Goal: Feedback & Contribution: Contribute content

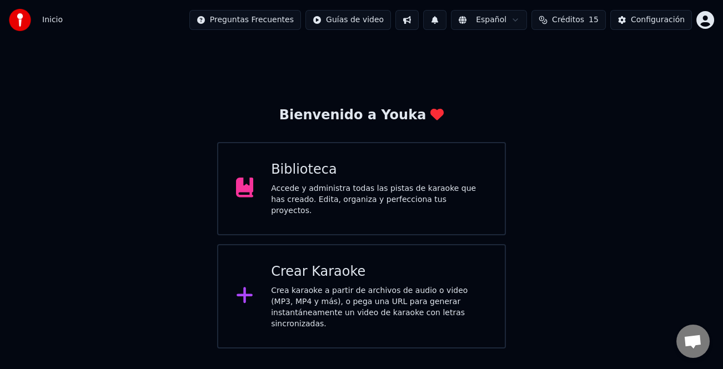
click at [418, 188] on div "Accede y administra todas las pistas de karaoke que has creado. Edita, organiza…" at bounding box center [379, 199] width 216 height 33
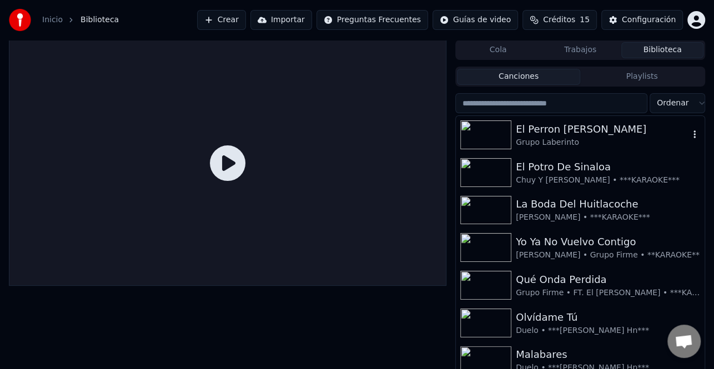
click at [579, 127] on div "El Perron [PERSON_NAME]" at bounding box center [602, 130] width 173 height 16
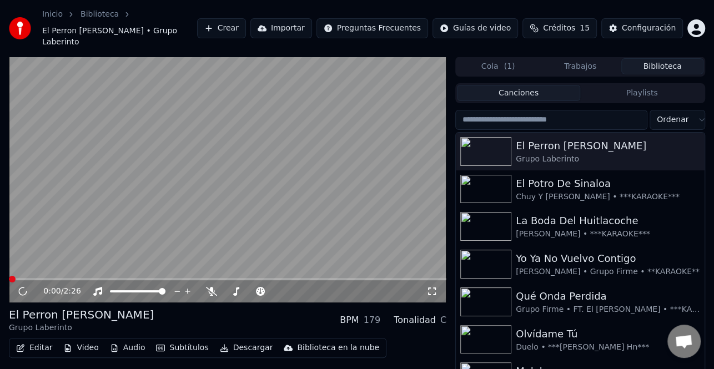
click at [32, 340] on button "Editar" at bounding box center [34, 348] width 45 height 16
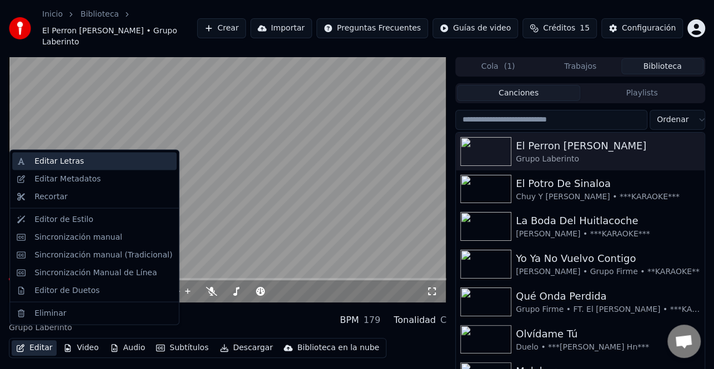
click at [75, 163] on div "Editar Letras" at bounding box center [58, 161] width 49 height 11
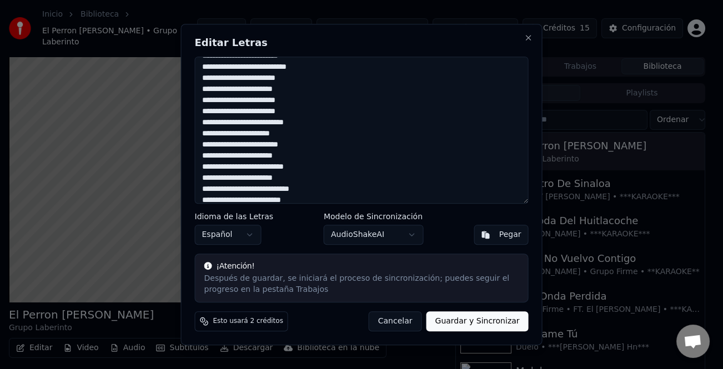
scroll to position [284, 0]
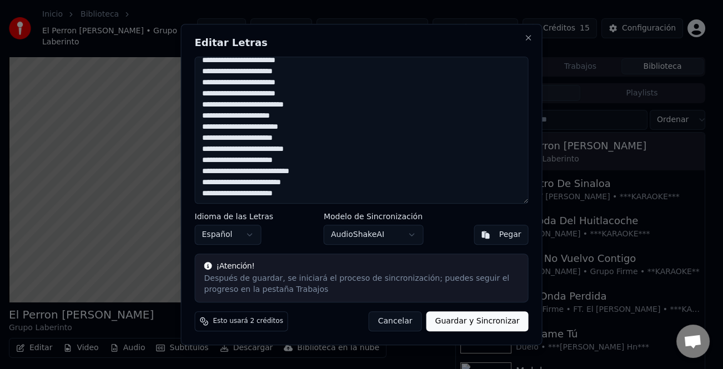
drag, startPoint x: 205, startPoint y: 60, endPoint x: 344, endPoint y: 227, distance: 216.7
click at [344, 227] on div "Editar Letras Idioma de las Letras Español Modelo de Sincronización AudioShakeA…" at bounding box center [361, 185] width 361 height 322
click at [524, 37] on button "Close" at bounding box center [528, 37] width 9 height 9
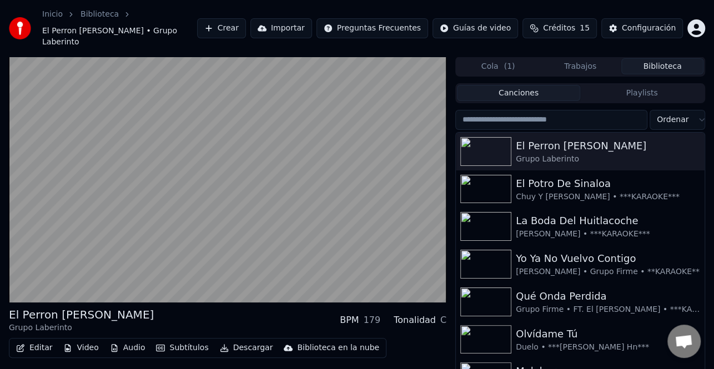
click at [246, 19] on button "Crear" at bounding box center [221, 28] width 49 height 20
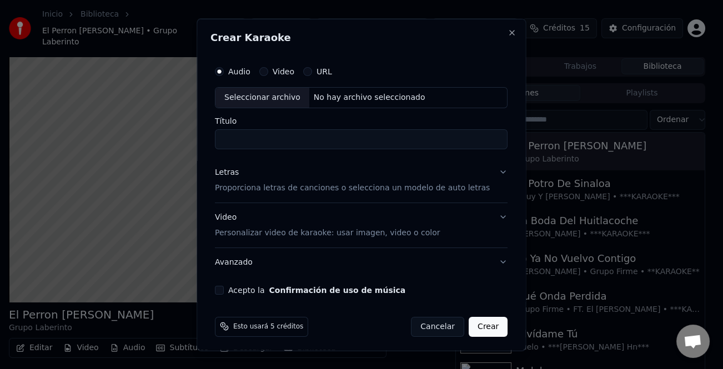
click at [279, 102] on div "Seleccionar archivo" at bounding box center [262, 97] width 94 height 20
type input "**********"
click at [242, 175] on div "Letras Proporciona letras de canciones o selecciona un modelo de auto letras" at bounding box center [352, 179] width 275 height 27
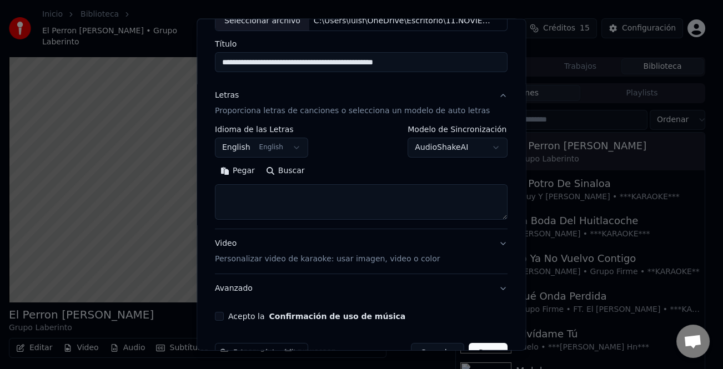
scroll to position [107, 0]
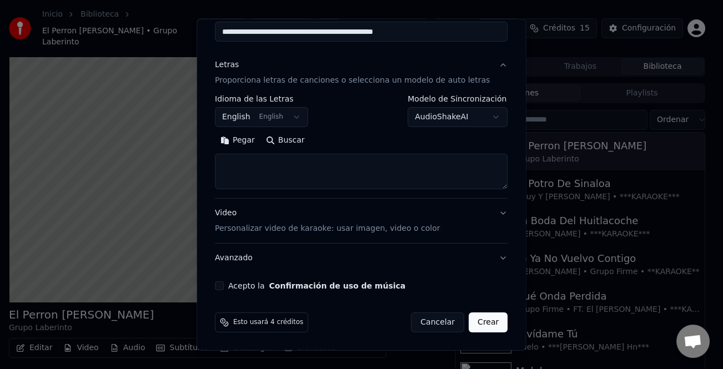
click at [255, 148] on button "Pegar" at bounding box center [238, 141] width 46 height 18
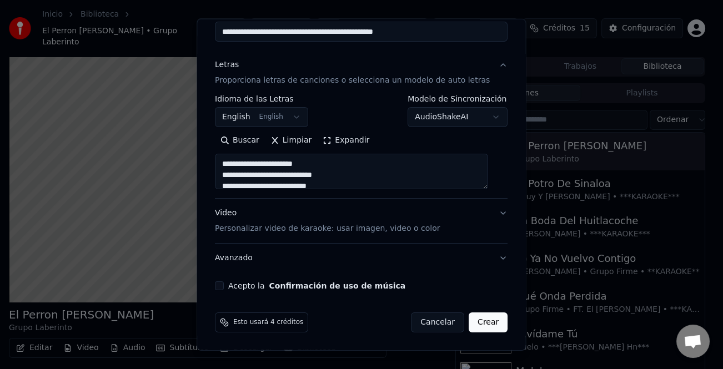
click at [231, 287] on div "Acepto la Confirmación de uso de música" at bounding box center [361, 285] width 292 height 9
click at [223, 283] on button "Acepto la Confirmación de uso de música" at bounding box center [219, 285] width 9 height 9
type textarea "**********"
click at [474, 326] on button "Crear" at bounding box center [487, 322] width 39 height 20
select select "**"
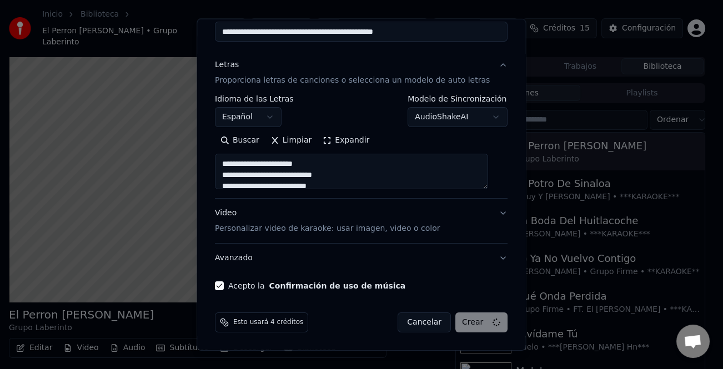
type textarea "**********"
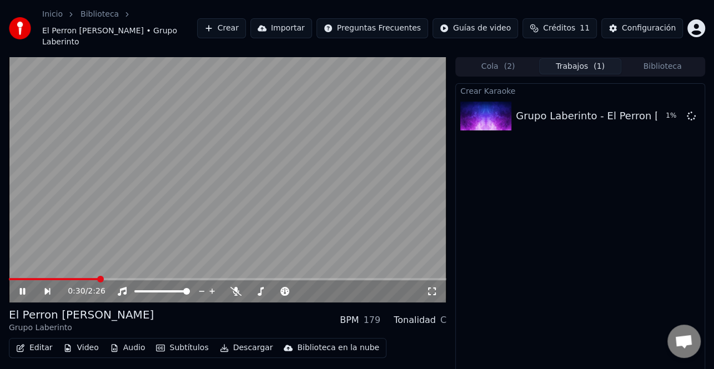
click at [22, 287] on icon at bounding box center [30, 291] width 25 height 9
click at [246, 25] on button "Crear" at bounding box center [221, 28] width 49 height 20
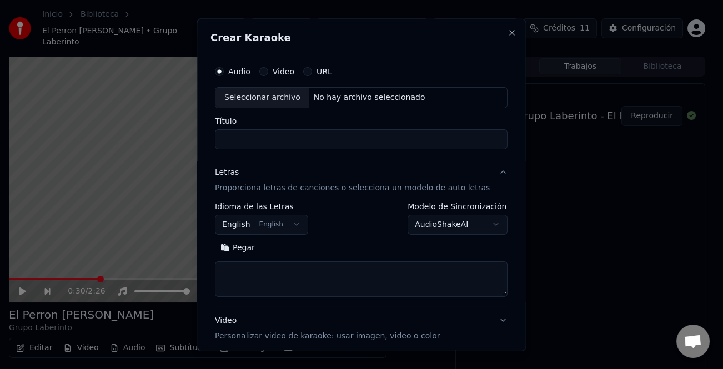
click at [274, 94] on div "Seleccionar archivo" at bounding box center [262, 97] width 94 height 20
type input "**********"
click at [252, 250] on button "Pegar" at bounding box center [238, 248] width 46 height 18
type textarea "**********"
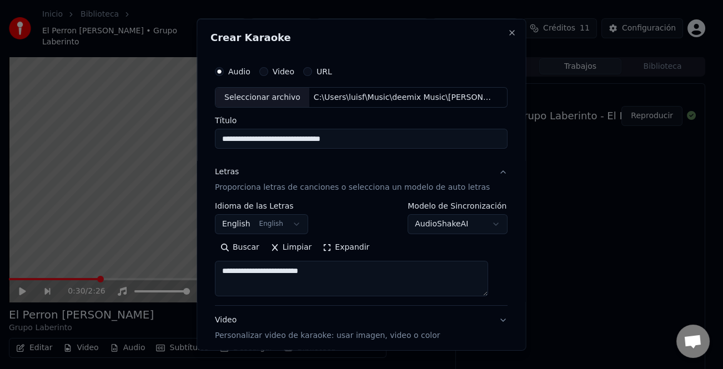
drag, startPoint x: 331, startPoint y: 271, endPoint x: 222, endPoint y: 271, distance: 109.3
click at [222, 271] on textarea "**********" at bounding box center [351, 279] width 273 height 36
click at [299, 255] on button "Limpiar" at bounding box center [291, 248] width 52 height 18
click at [244, 244] on button "Pegar" at bounding box center [238, 248] width 46 height 18
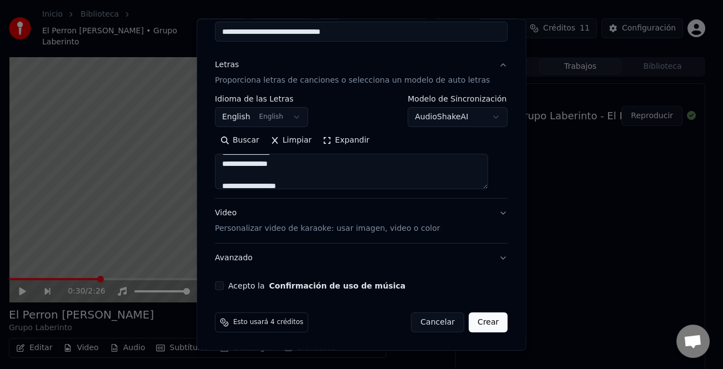
type textarea "**********"
click at [229, 281] on div "Acepto la Confirmación de uso de música" at bounding box center [361, 285] width 292 height 9
click at [224, 286] on button "Acepto la Confirmación de uso de música" at bounding box center [219, 285] width 9 height 9
click at [477, 318] on button "Crear" at bounding box center [487, 322] width 39 height 20
select select "**"
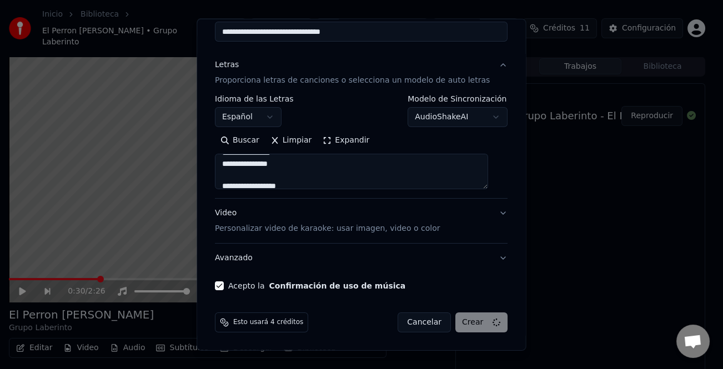
type textarea "**********"
select select
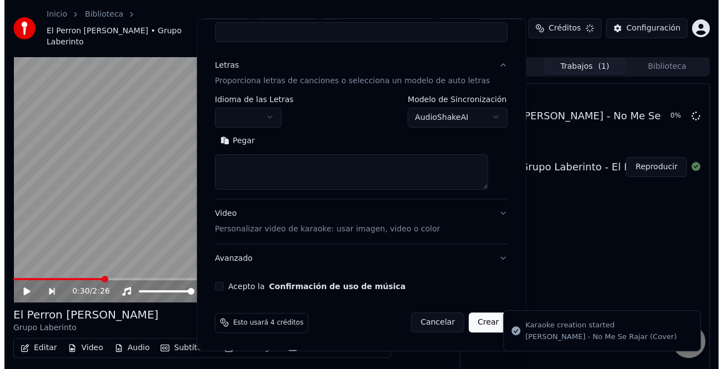
scroll to position [0, 0]
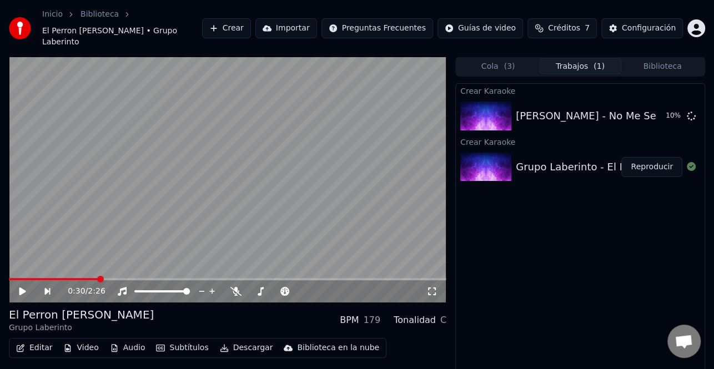
click at [666, 58] on button "Biblioteca" at bounding box center [662, 66] width 82 height 16
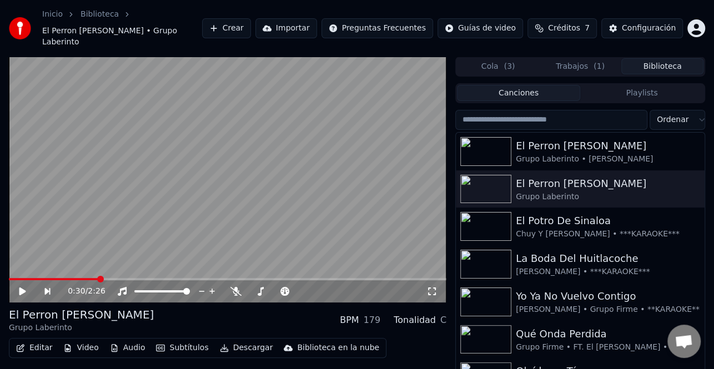
click at [542, 110] on input "search" at bounding box center [551, 120] width 192 height 20
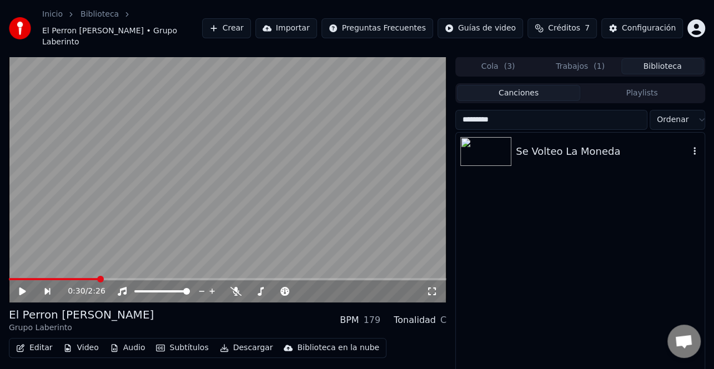
click at [541, 148] on div "Se Volteo La Moneda" at bounding box center [580, 152] width 249 height 38
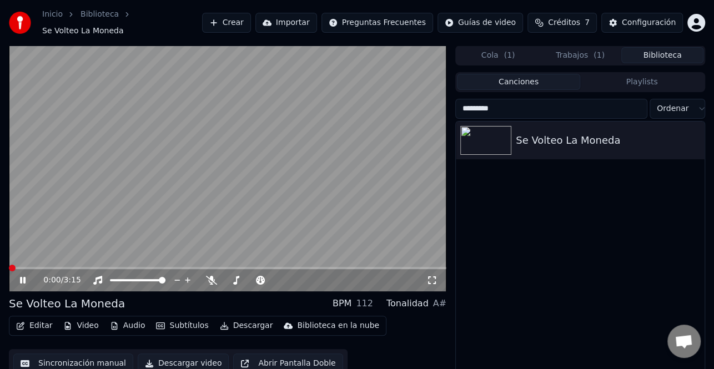
click at [9, 265] on span at bounding box center [12, 268] width 7 height 7
click at [27, 276] on icon at bounding box center [31, 280] width 26 height 9
click at [23, 276] on icon at bounding box center [22, 280] width 7 height 8
click at [168, 267] on span at bounding box center [227, 268] width 437 height 2
click at [26, 269] on div "1:11 / 3:15" at bounding box center [227, 280] width 437 height 22
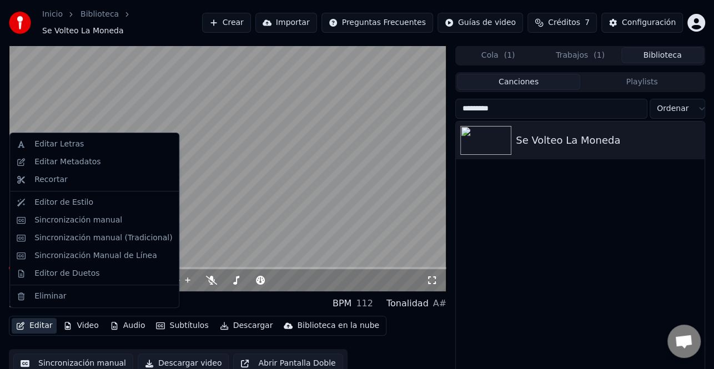
click at [38, 319] on button "Editar" at bounding box center [34, 326] width 45 height 16
click at [84, 150] on div "Editar Letras" at bounding box center [94, 144] width 164 height 18
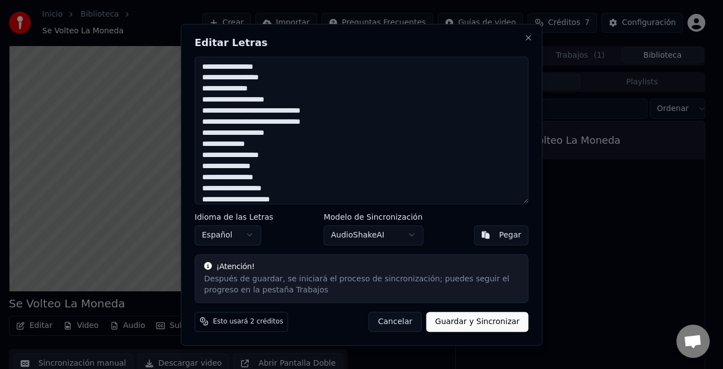
scroll to position [166, 0]
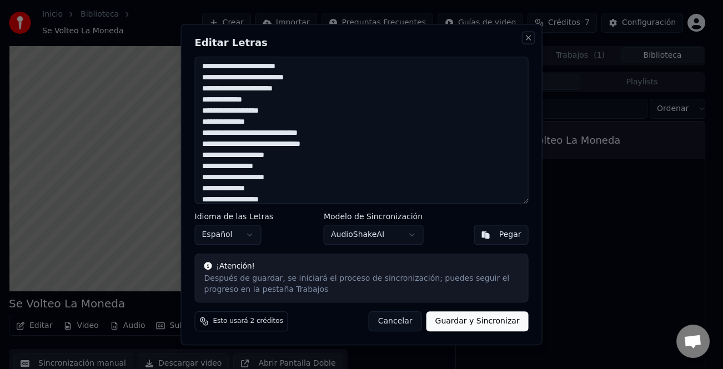
drag, startPoint x: 525, startPoint y: 39, endPoint x: 422, endPoint y: 73, distance: 108.6
click at [524, 38] on button "Close" at bounding box center [528, 37] width 9 height 9
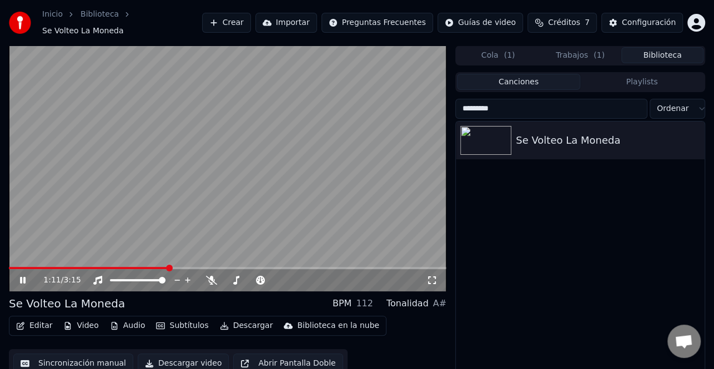
click at [24, 277] on icon at bounding box center [23, 280] width 6 height 7
click at [26, 276] on icon at bounding box center [31, 280] width 26 height 9
click at [24, 277] on icon at bounding box center [23, 280] width 6 height 7
click at [11, 267] on span at bounding box center [10, 268] width 2 height 2
click at [9, 265] on span at bounding box center [12, 268] width 7 height 7
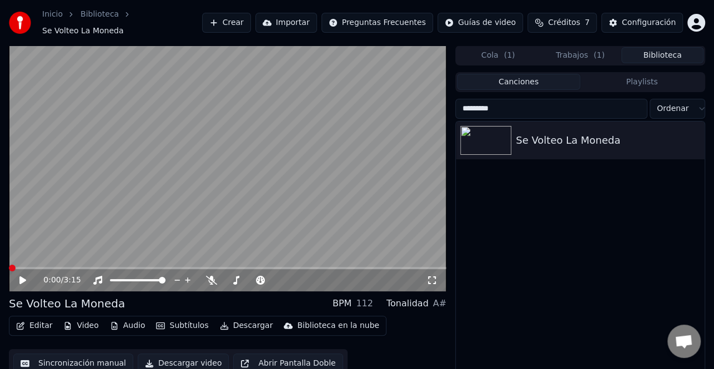
click at [20, 276] on icon at bounding box center [22, 280] width 7 height 8
click at [20, 277] on icon at bounding box center [23, 280] width 6 height 7
drag, startPoint x: 575, startPoint y: 103, endPoint x: 365, endPoint y: 110, distance: 210.4
click at [365, 110] on div "0:01 / 3:15 Se Volteo La Moneda BPM 112 Tonalidad A# Editar Video Audio Subtítu…" at bounding box center [357, 222] width 714 height 352
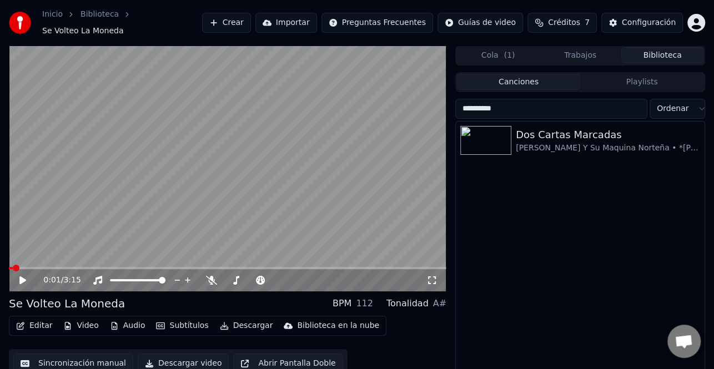
type input "**********"
click at [475, 122] on div "Dos Cartas Marcadas Polo [PERSON_NAME] Y Su Maquina Norteña • *[PERSON_NAME] Hn*" at bounding box center [580, 141] width 249 height 38
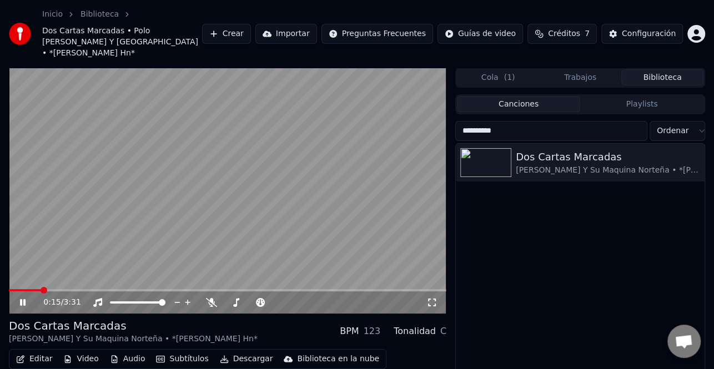
click at [27, 298] on icon at bounding box center [31, 302] width 26 height 9
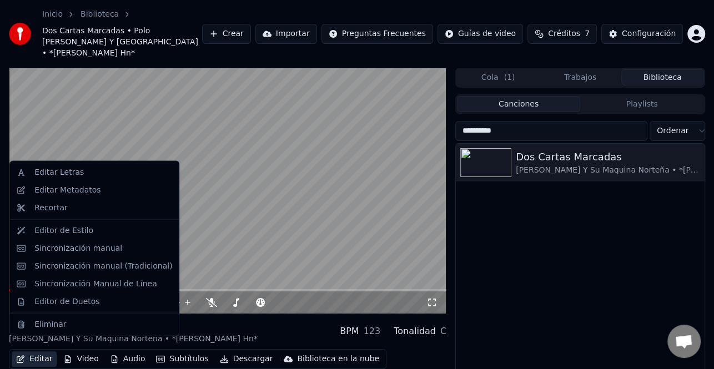
click at [47, 351] on button "Editar" at bounding box center [34, 359] width 45 height 16
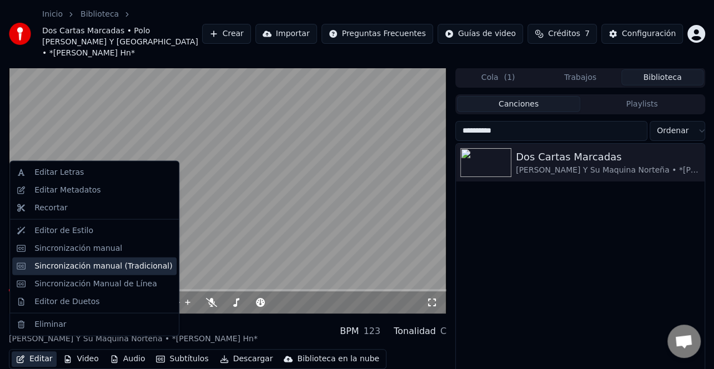
click at [98, 270] on div "Sincronización manual (Tradicional)" at bounding box center [103, 265] width 138 height 11
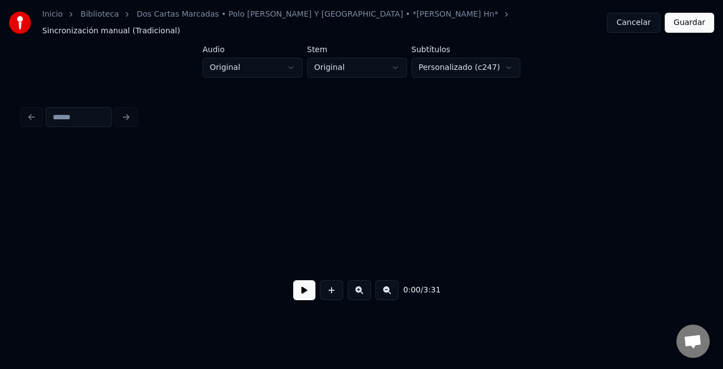
scroll to position [0, 2335]
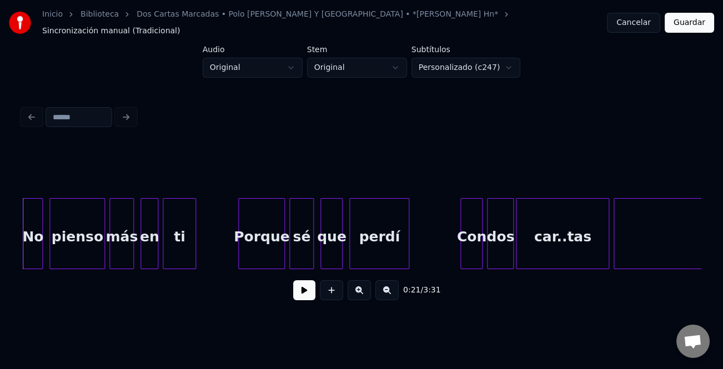
click at [306, 291] on button at bounding box center [304, 290] width 22 height 20
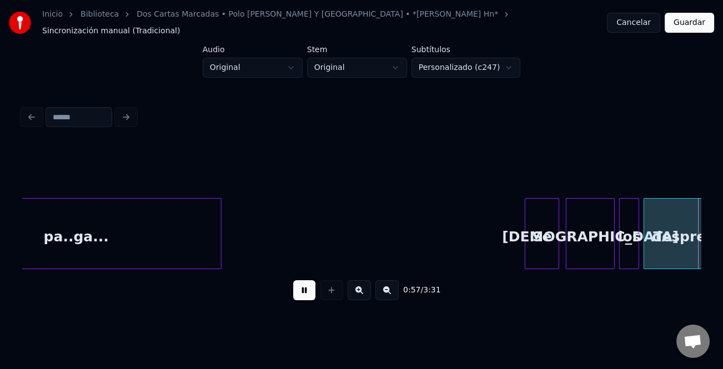
scroll to position [0, 6407]
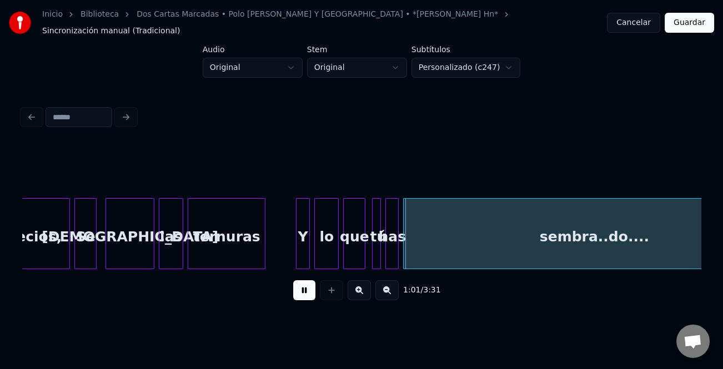
click at [296, 234] on div at bounding box center [297, 234] width 3 height 70
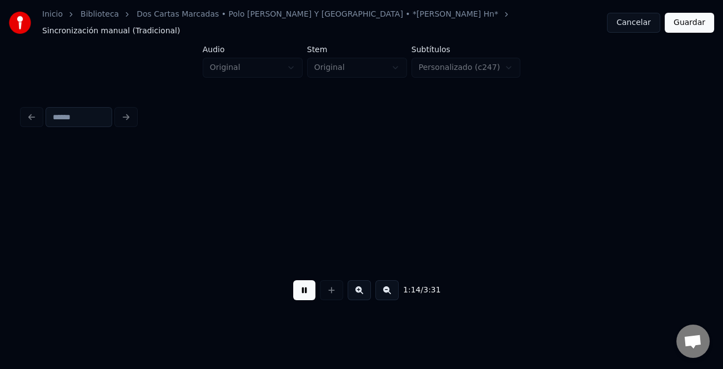
scroll to position [0, 8318]
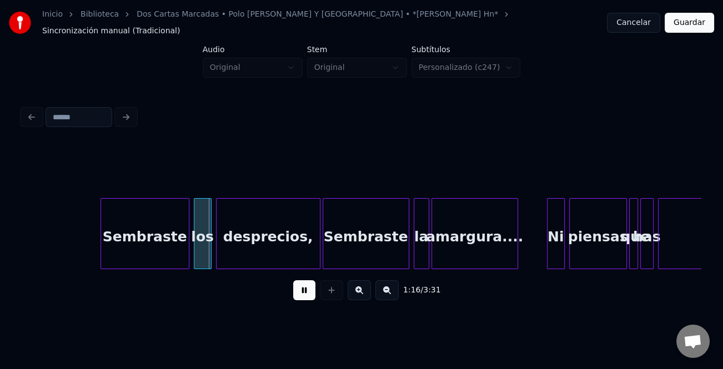
click at [101, 233] on div at bounding box center [102, 234] width 3 height 70
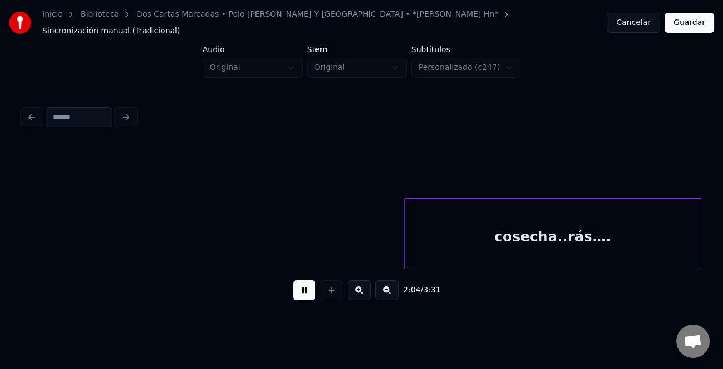
scroll to position [0, 13758]
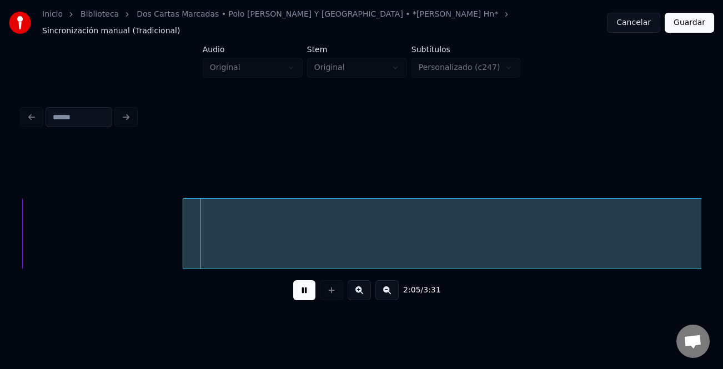
click at [388, 289] on button at bounding box center [386, 290] width 23 height 20
click at [387, 289] on button at bounding box center [386, 290] width 23 height 20
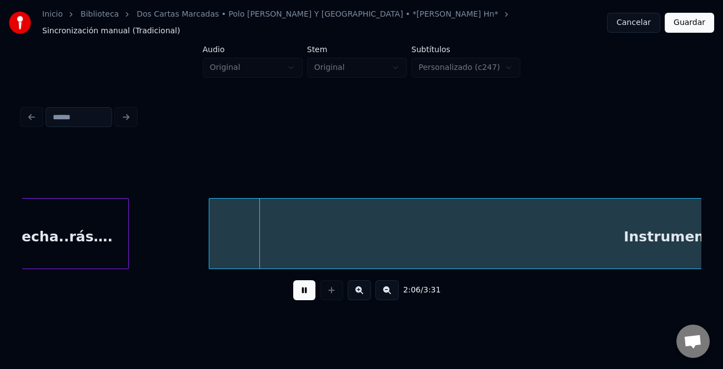
click at [387, 289] on button at bounding box center [386, 290] width 23 height 20
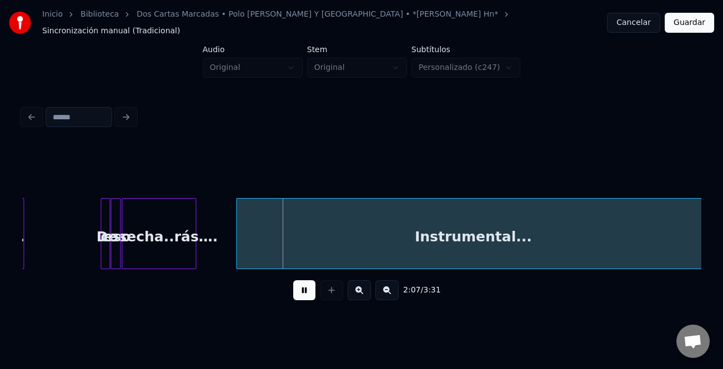
click at [306, 289] on button at bounding box center [304, 290] width 22 height 20
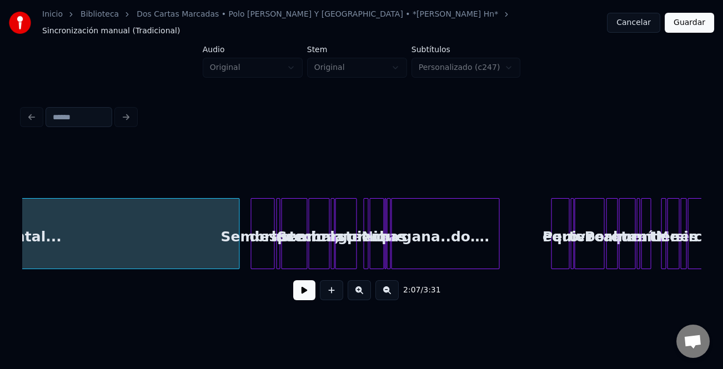
scroll to position [0, 3745]
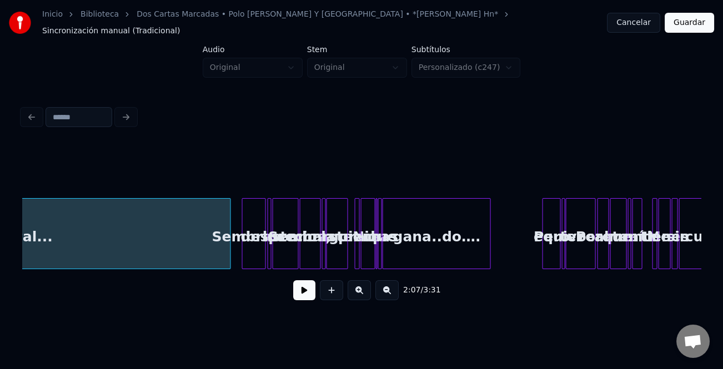
click at [542, 222] on div "Pero" at bounding box center [550, 236] width 17 height 75
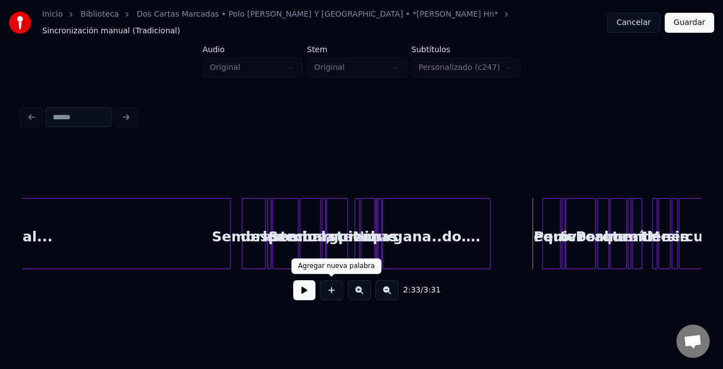
click at [303, 287] on button at bounding box center [304, 290] width 22 height 20
click at [363, 289] on button at bounding box center [358, 290] width 23 height 20
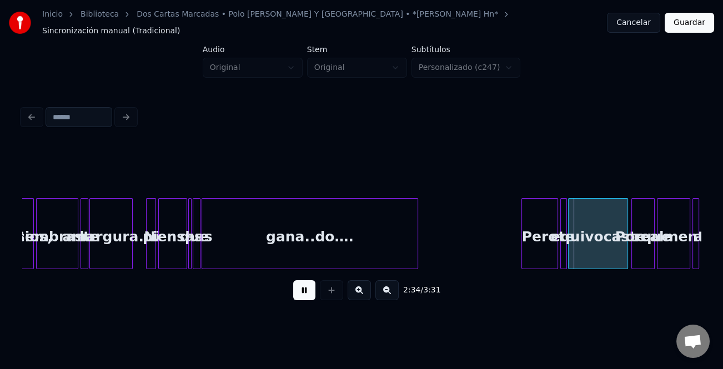
click at [363, 289] on button at bounding box center [358, 290] width 23 height 20
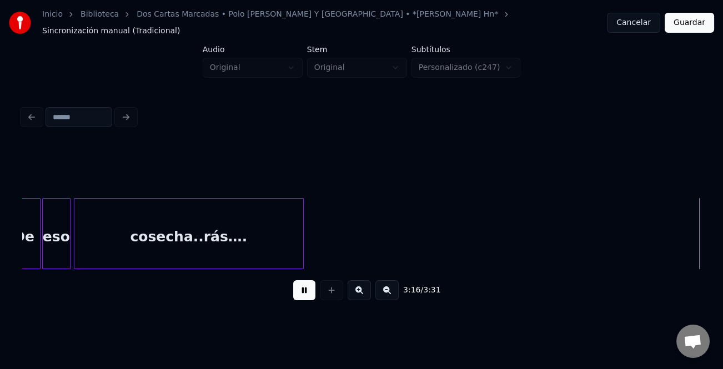
scroll to position [0, 16391]
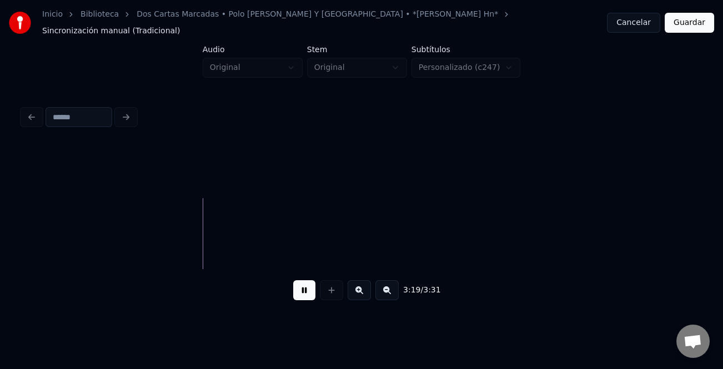
click at [396, 285] on button at bounding box center [386, 290] width 23 height 20
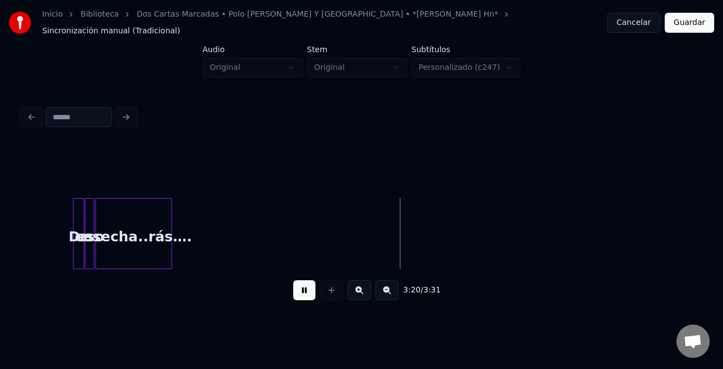
click at [677, 20] on button "Guardar" at bounding box center [688, 23] width 49 height 20
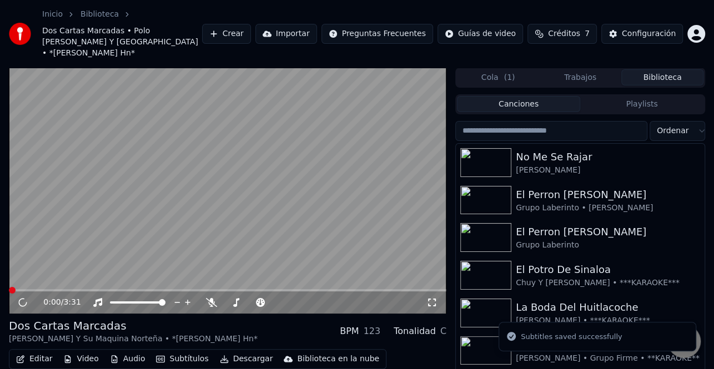
click at [244, 351] on button "Descargar" at bounding box center [246, 359] width 62 height 16
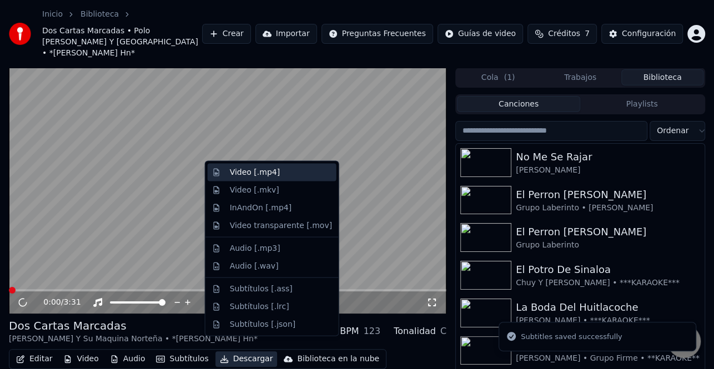
click at [282, 169] on div "Video [.mp4]" at bounding box center [281, 172] width 102 height 11
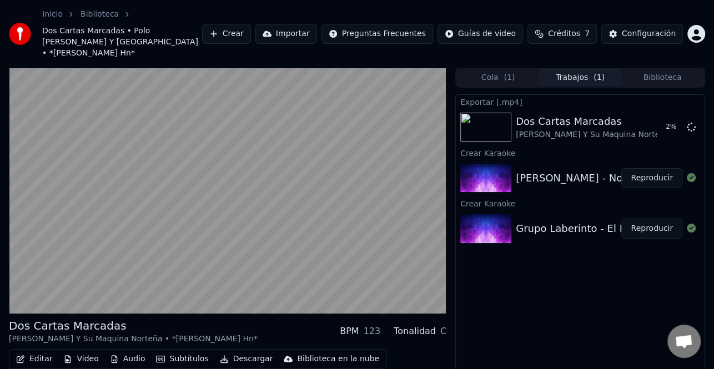
click at [665, 219] on button "Reproducir" at bounding box center [651, 229] width 61 height 20
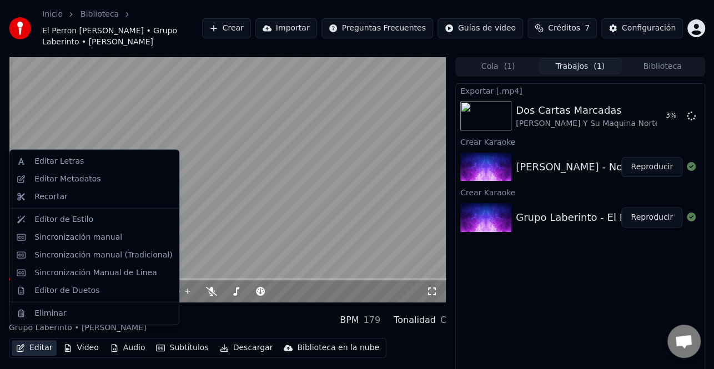
click at [52, 340] on button "Editar" at bounding box center [34, 348] width 45 height 16
click at [109, 258] on div "Sincronización manual (Tradicional)" at bounding box center [103, 254] width 138 height 11
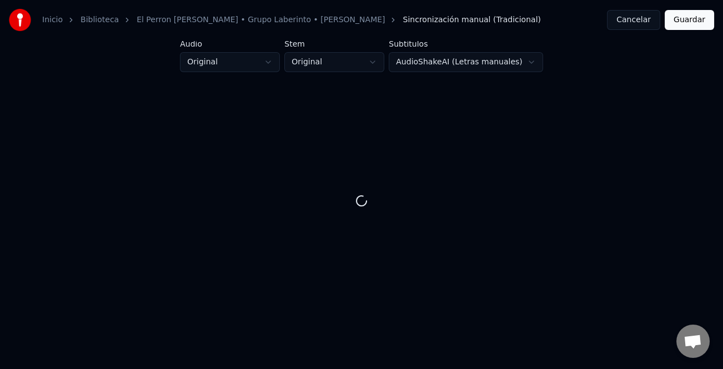
click at [635, 22] on button "Cancelar" at bounding box center [633, 20] width 53 height 20
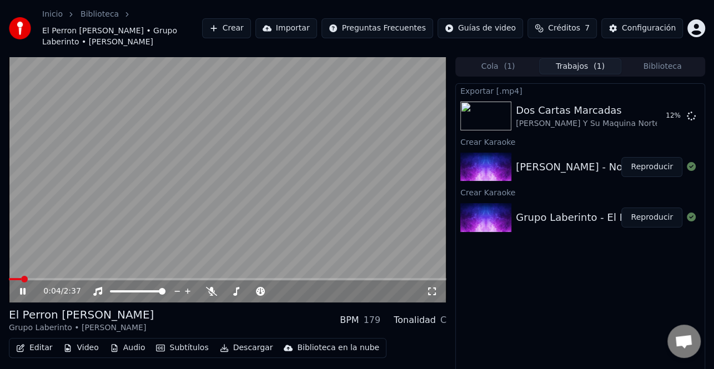
click at [25, 288] on icon at bounding box center [23, 291] width 6 height 7
click at [42, 342] on button "Editar" at bounding box center [34, 348] width 45 height 16
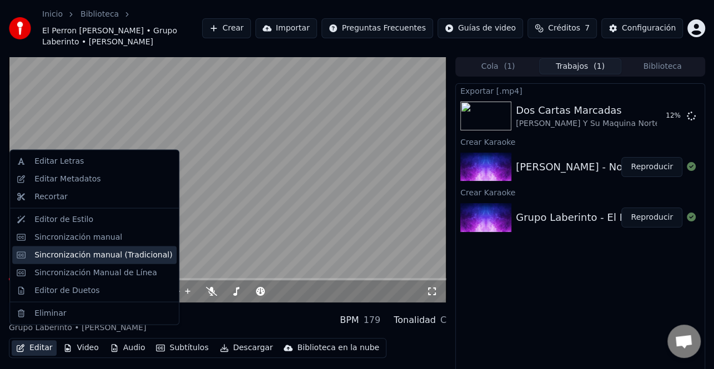
click at [113, 255] on div "Sincronización manual (Tradicional)" at bounding box center [103, 254] width 138 height 11
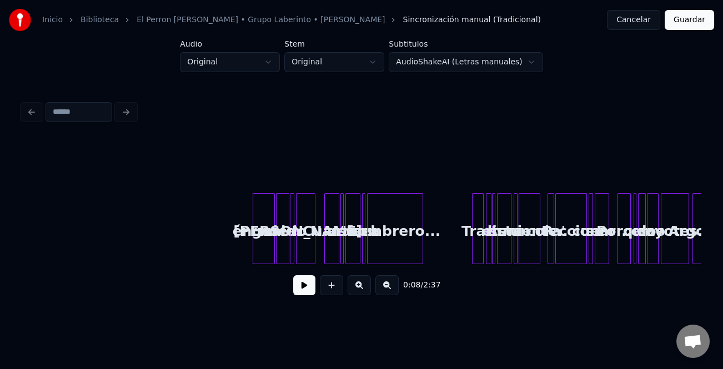
click at [305, 287] on button at bounding box center [304, 285] width 22 height 20
drag, startPoint x: 367, startPoint y: 295, endPoint x: 357, endPoint y: 293, distance: 10.1
click at [367, 294] on button at bounding box center [358, 285] width 23 height 20
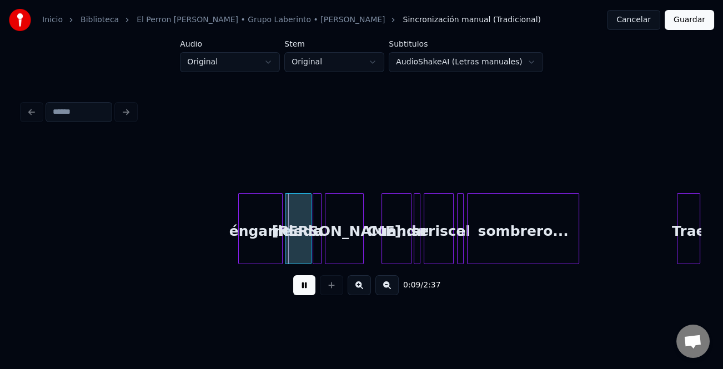
click at [355, 292] on button at bounding box center [358, 285] width 23 height 20
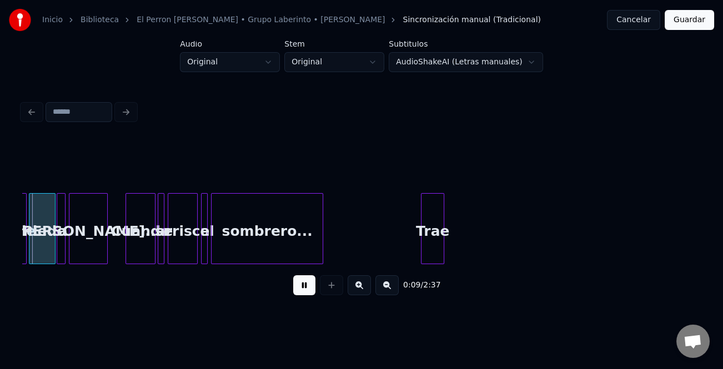
click at [355, 292] on button at bounding box center [358, 285] width 23 height 20
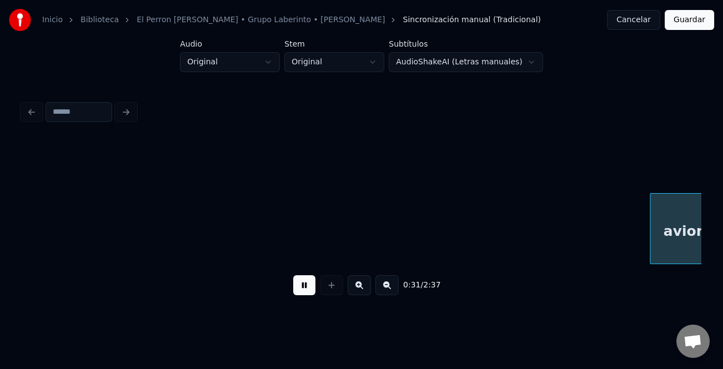
scroll to position [0, 3479]
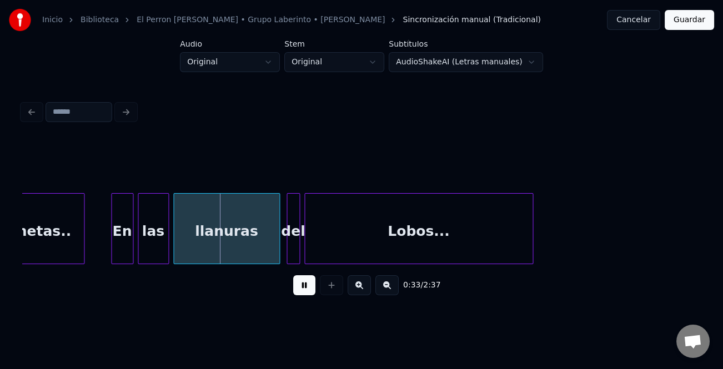
click at [115, 251] on div "En" at bounding box center [122, 231] width 21 height 75
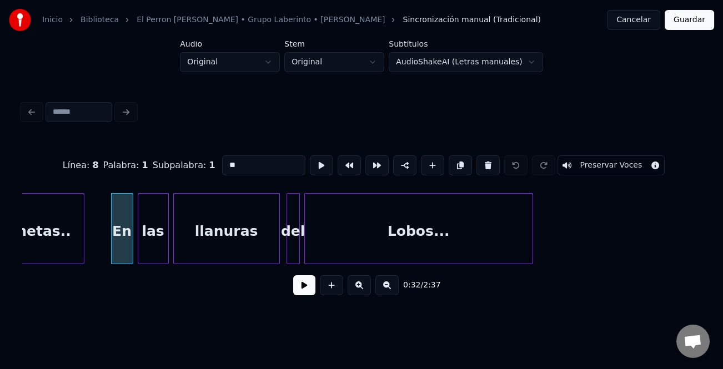
click at [112, 255] on div at bounding box center [113, 229] width 3 height 70
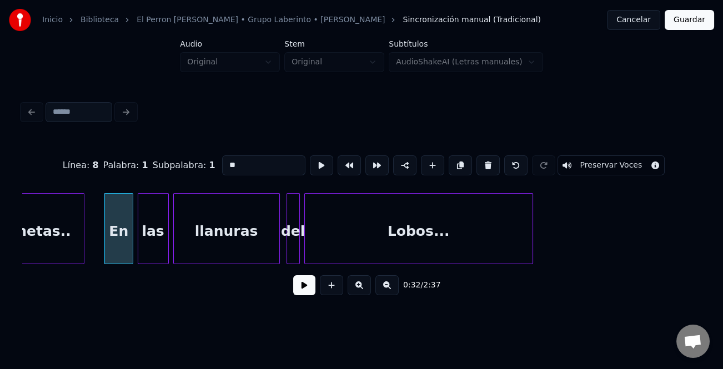
click at [316, 291] on div "0:32 / 2:37" at bounding box center [361, 285] width 660 height 24
click at [305, 288] on button at bounding box center [304, 285] width 22 height 20
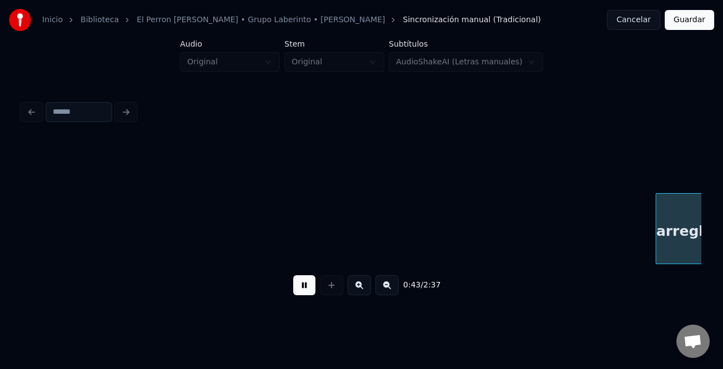
scroll to position [0, 4836]
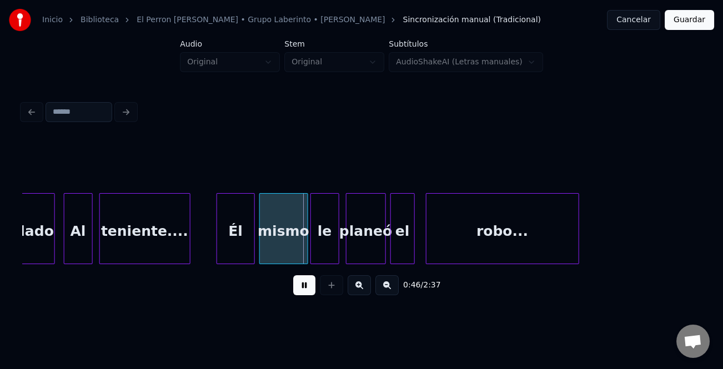
click at [218, 238] on div at bounding box center [218, 229] width 3 height 70
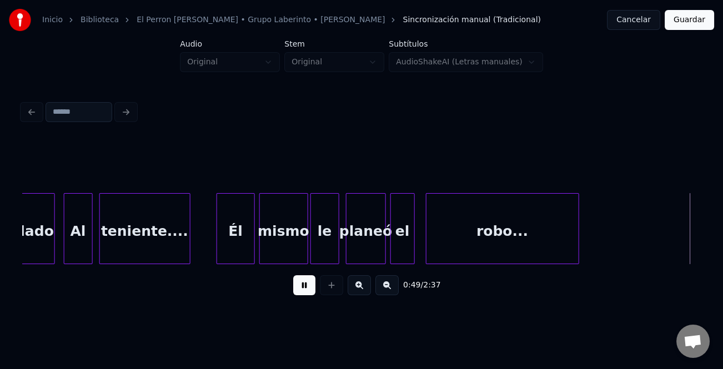
scroll to position [0, 5514]
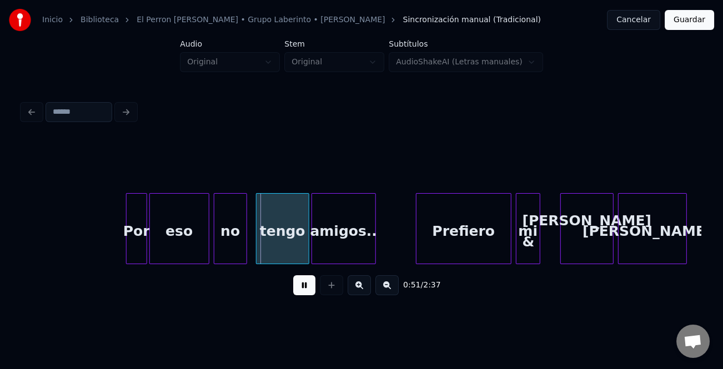
click at [127, 253] on div at bounding box center [128, 229] width 3 height 70
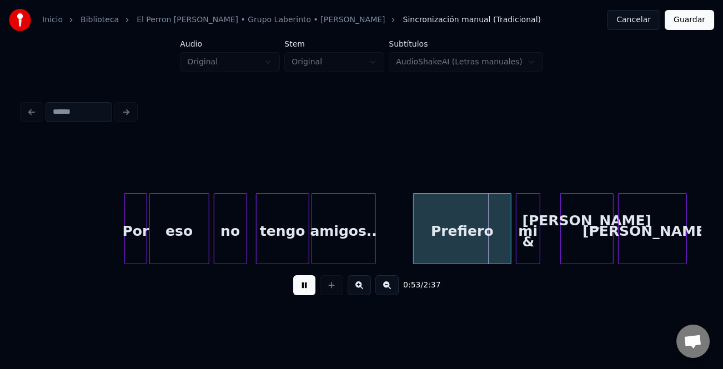
click at [413, 244] on div at bounding box center [414, 229] width 3 height 70
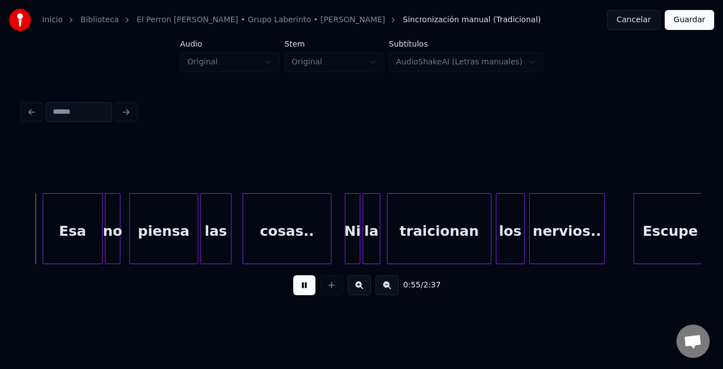
scroll to position [0, 6038]
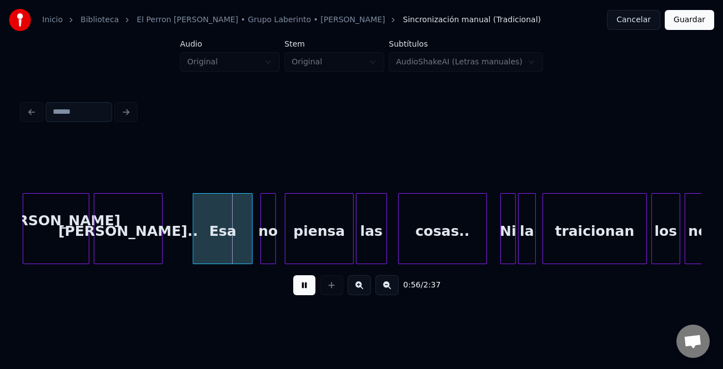
click at [221, 245] on div "Esa" at bounding box center [222, 231] width 59 height 75
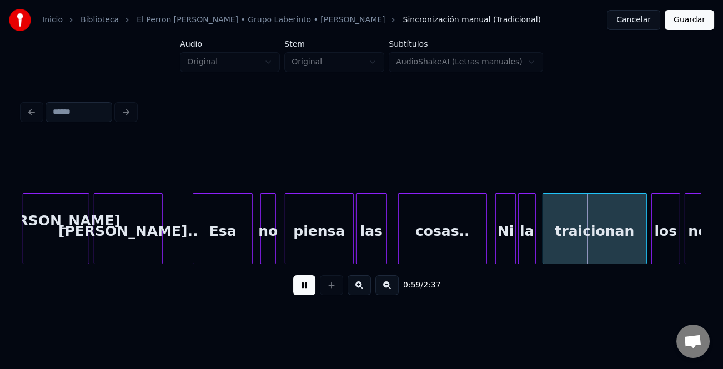
click at [496, 251] on div at bounding box center [497, 229] width 3 height 70
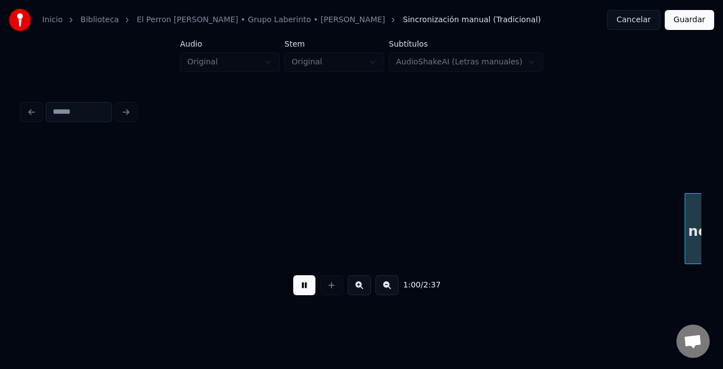
scroll to position [0, 6717]
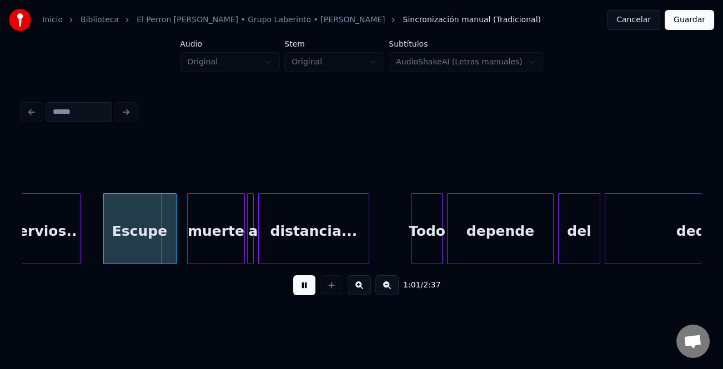
click at [150, 223] on div "Escupe" at bounding box center [140, 231] width 72 height 75
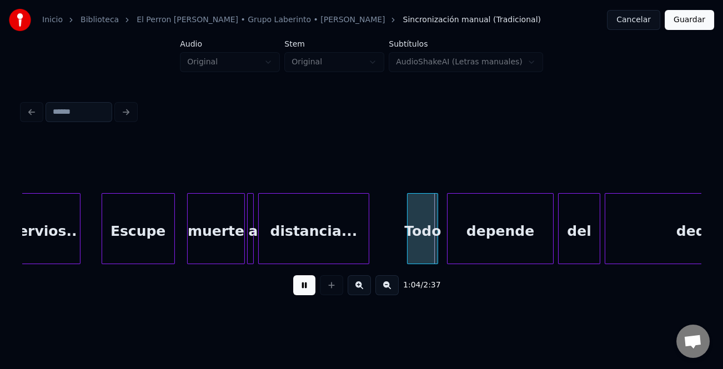
click at [415, 256] on div "Todo" at bounding box center [422, 231] width 30 height 75
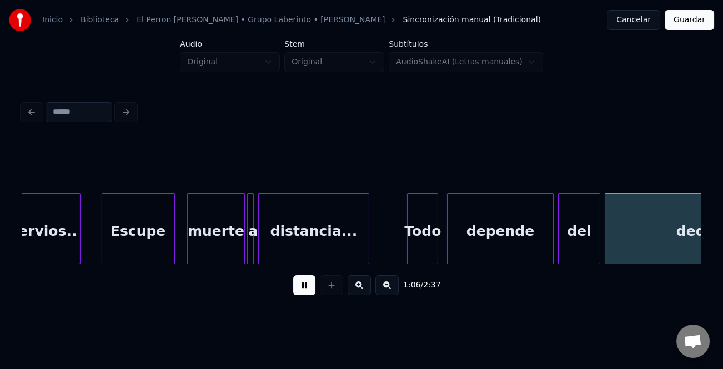
scroll to position [0, 7398]
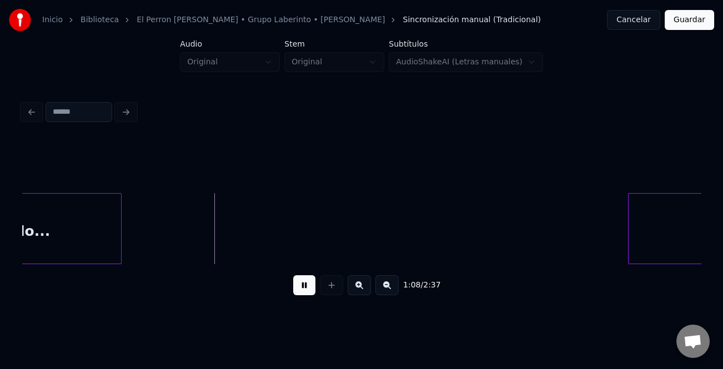
click at [388, 287] on button at bounding box center [386, 285] width 23 height 20
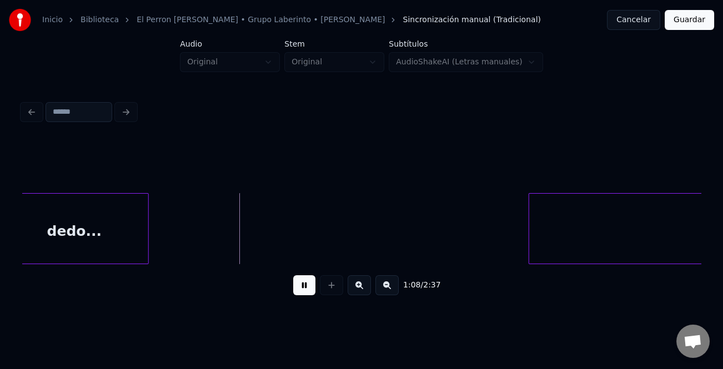
click at [388, 287] on button at bounding box center [386, 285] width 23 height 20
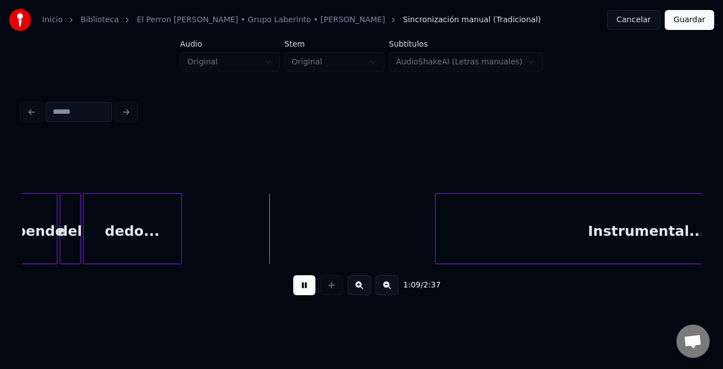
click at [388, 287] on button at bounding box center [386, 285] width 23 height 20
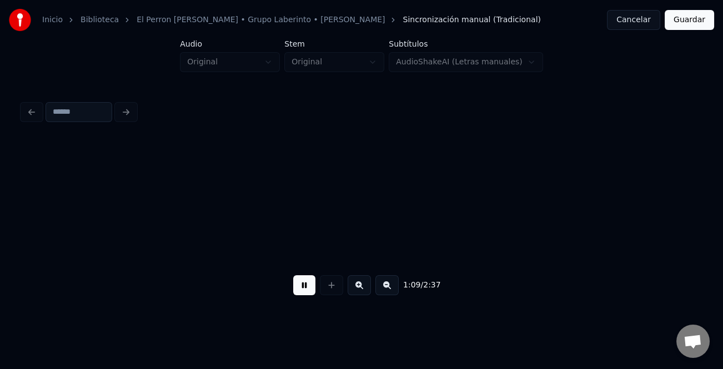
scroll to position [0, 1666]
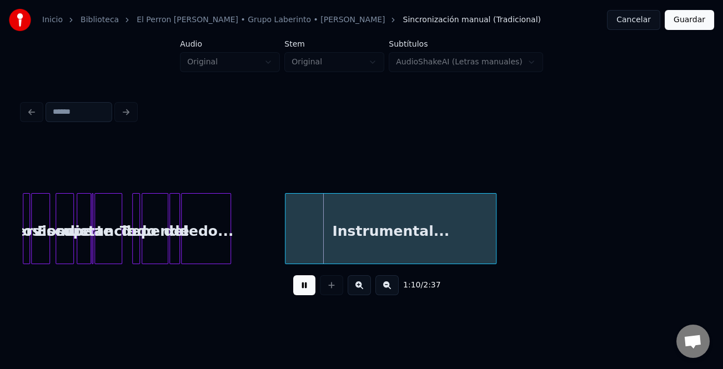
click at [335, 252] on div "Instrumental..." at bounding box center [390, 231] width 210 height 75
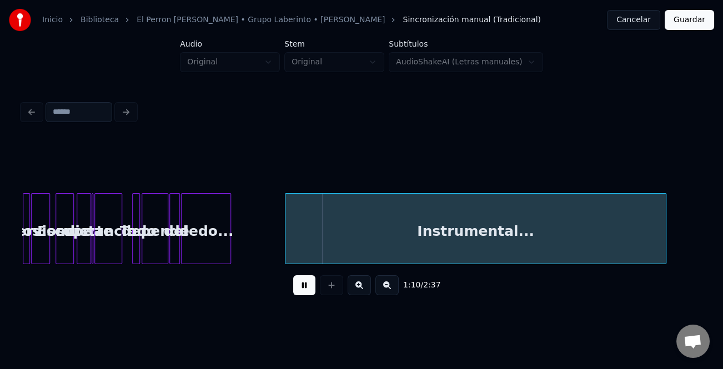
click at [663, 249] on div at bounding box center [663, 229] width 3 height 70
click at [391, 288] on button at bounding box center [386, 285] width 23 height 20
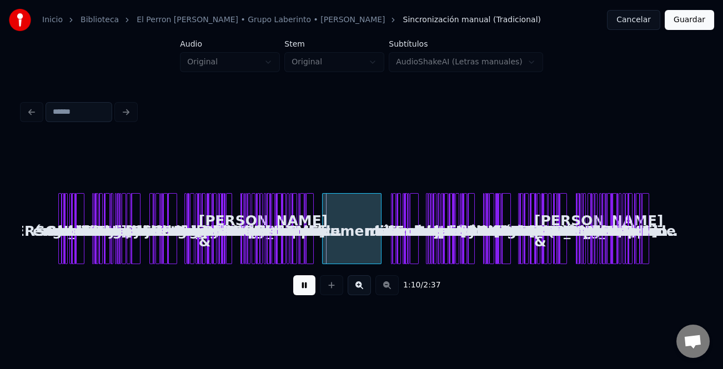
scroll to position [0, 0]
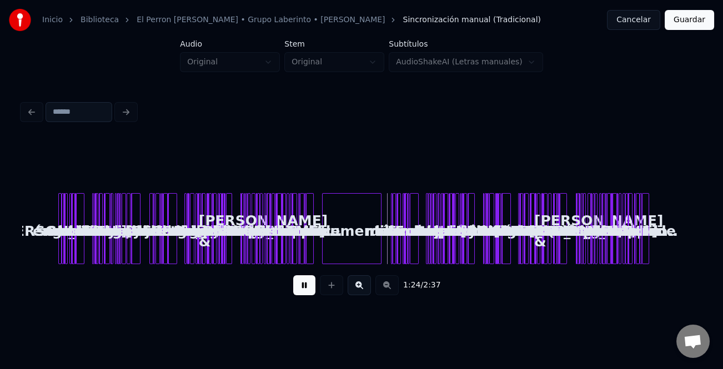
click at [358, 286] on button at bounding box center [358, 285] width 23 height 20
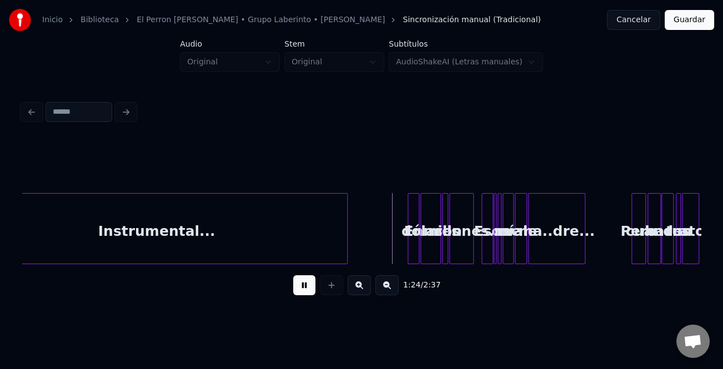
click at [358, 286] on button at bounding box center [358, 285] width 23 height 20
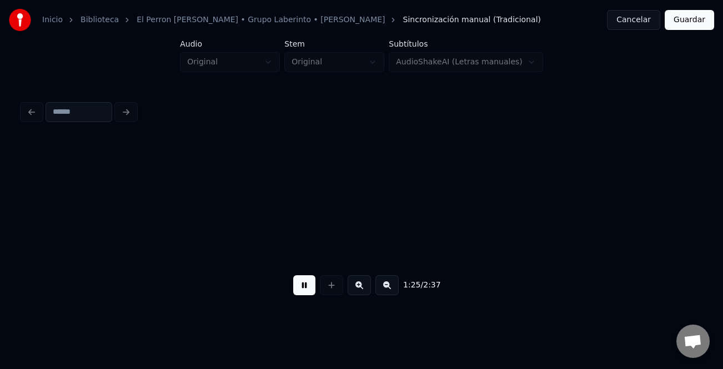
scroll to position [0, 4341]
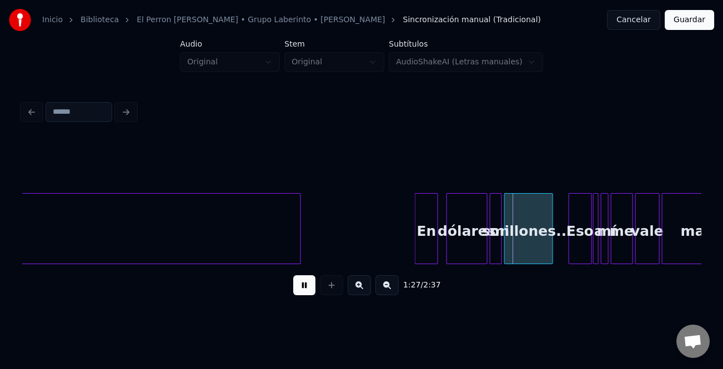
click at [422, 245] on div "En" at bounding box center [426, 231] width 22 height 75
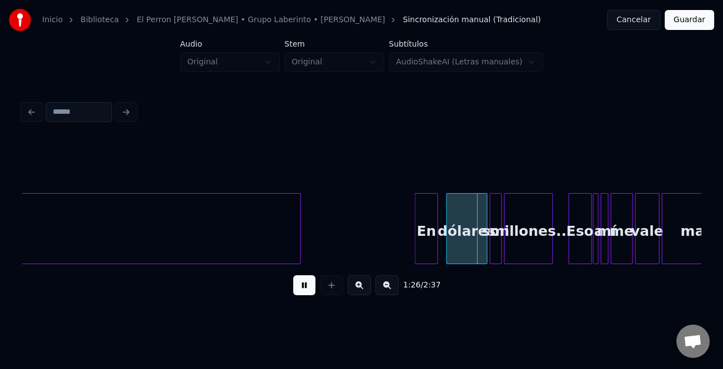
click at [361, 292] on button at bounding box center [358, 285] width 23 height 20
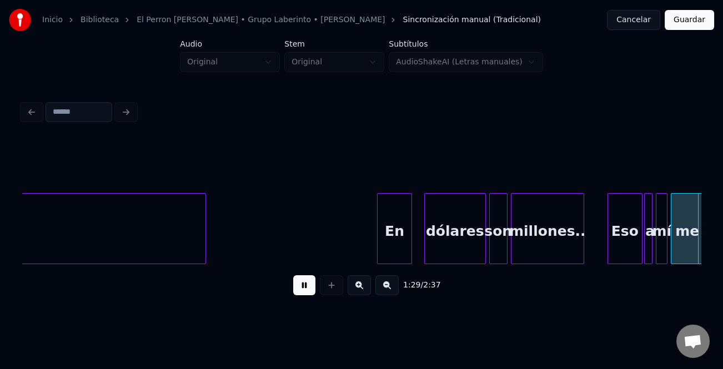
scroll to position [0, 7425]
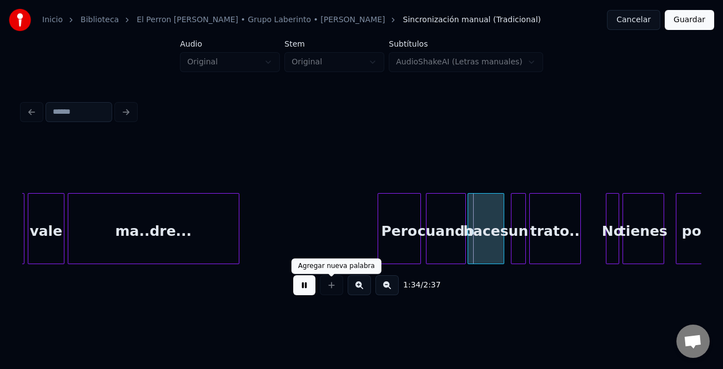
click at [355, 290] on button at bounding box center [358, 285] width 23 height 20
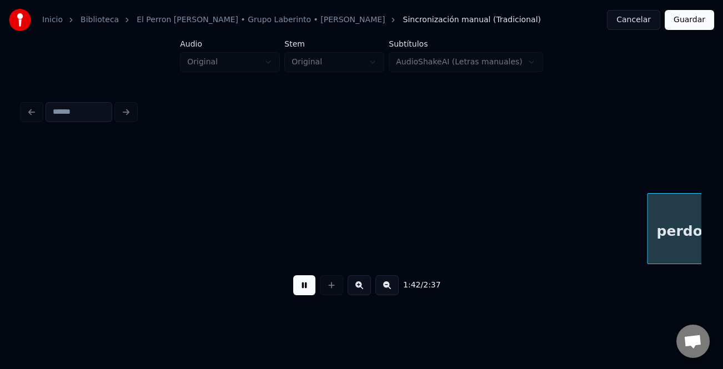
scroll to position [0, 11412]
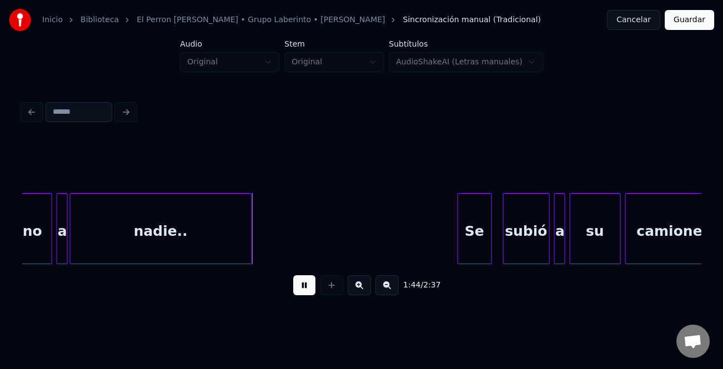
click at [460, 234] on div at bounding box center [459, 229] width 3 height 70
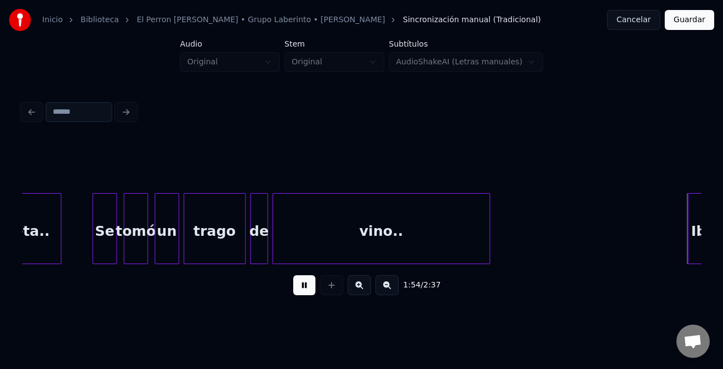
scroll to position [0, 12771]
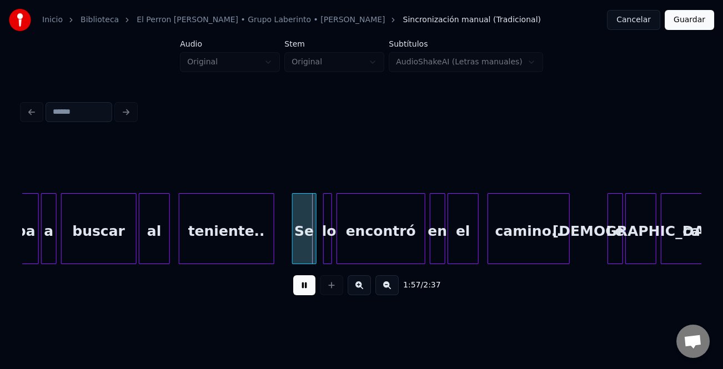
click at [294, 244] on div at bounding box center [293, 229] width 3 height 70
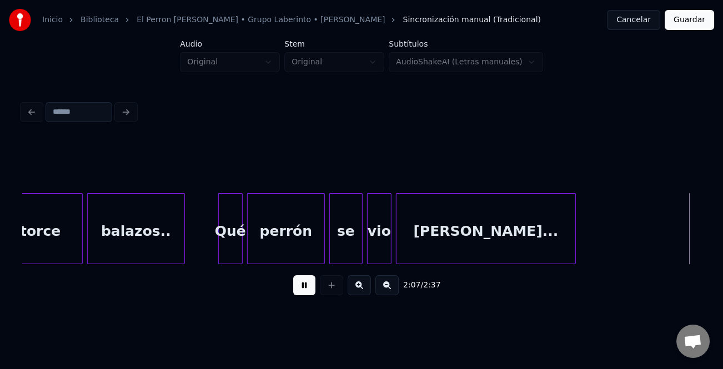
scroll to position [0, 14129]
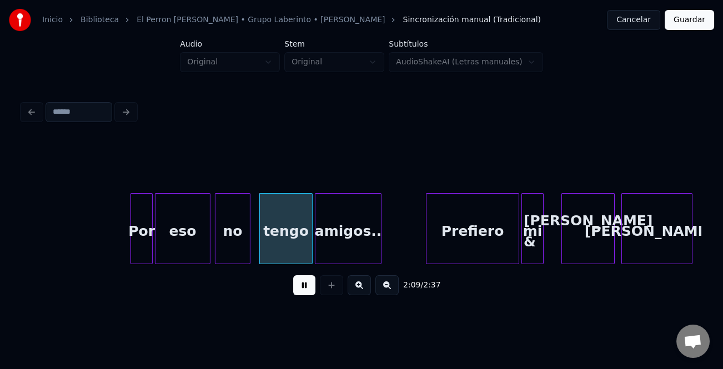
click at [134, 245] on div at bounding box center [132, 229] width 3 height 70
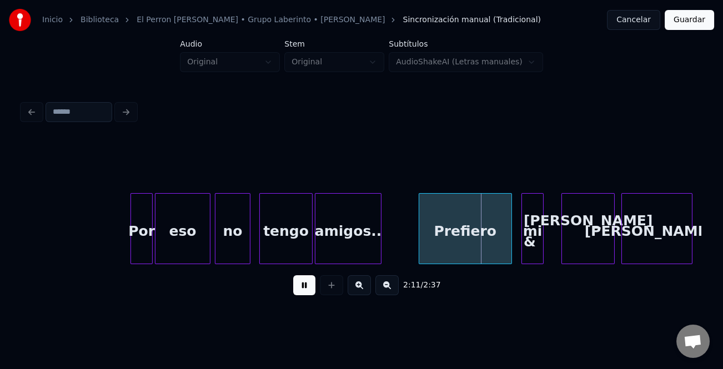
click at [446, 247] on div "Prefiero" at bounding box center [465, 231] width 92 height 75
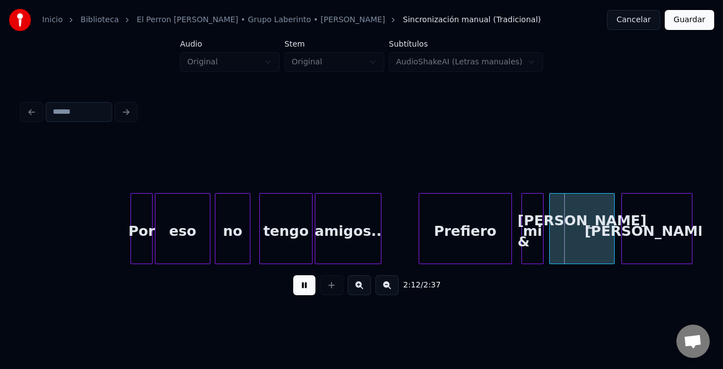
click at [549, 259] on div "Por eso no tengo amigos.. Prefiero mi [PERSON_NAME] & [PERSON_NAME]..." at bounding box center [361, 228] width 678 height 71
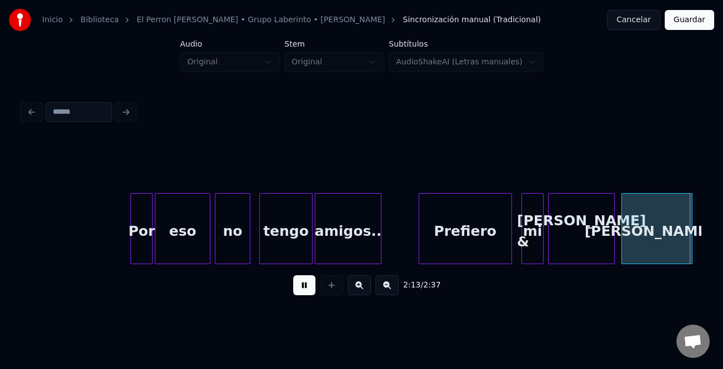
scroll to position [0, 14807]
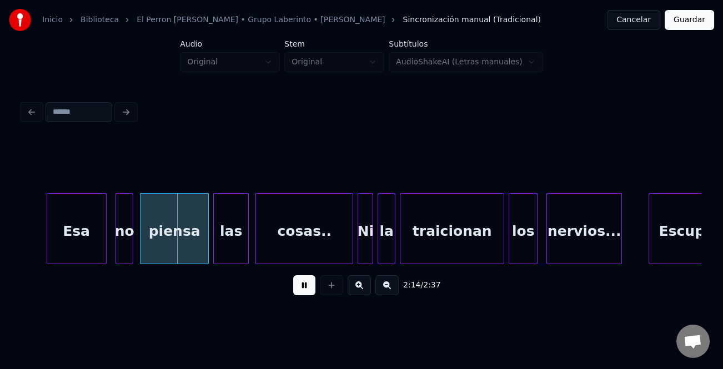
click at [69, 244] on div "Esa" at bounding box center [76, 231] width 59 height 75
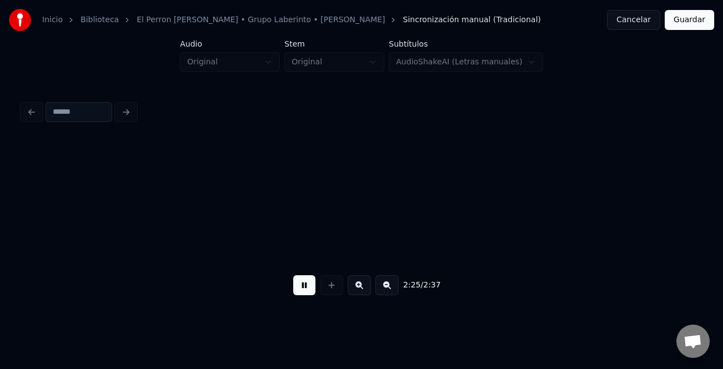
scroll to position [0, 16165]
click at [685, 24] on button "Guardar" at bounding box center [688, 20] width 49 height 20
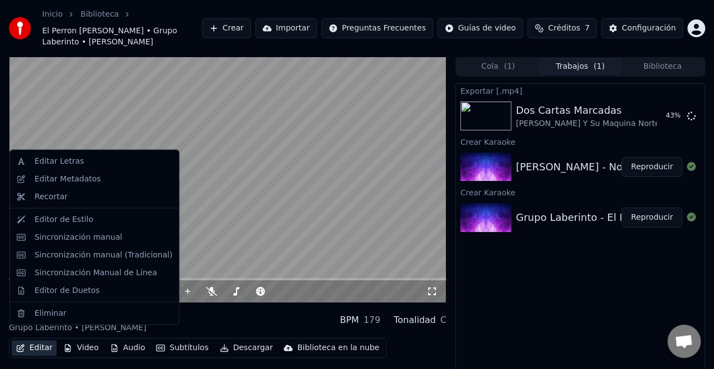
click at [28, 340] on button "Editar" at bounding box center [34, 348] width 45 height 16
click at [92, 181] on div "Editar Metadatos" at bounding box center [67, 179] width 66 height 11
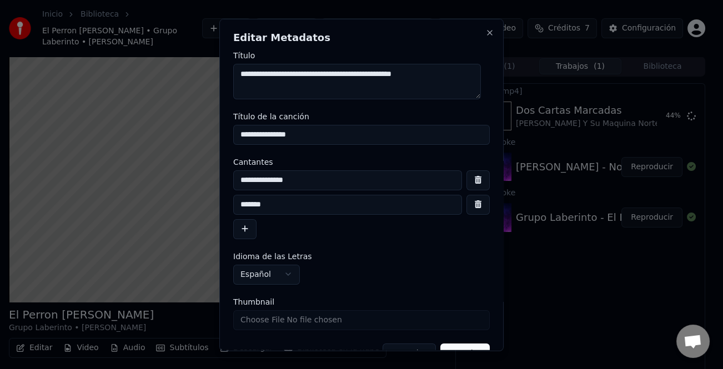
click at [243, 206] on input "*******" at bounding box center [347, 204] width 229 height 20
click at [485, 32] on button "Close" at bounding box center [489, 32] width 9 height 9
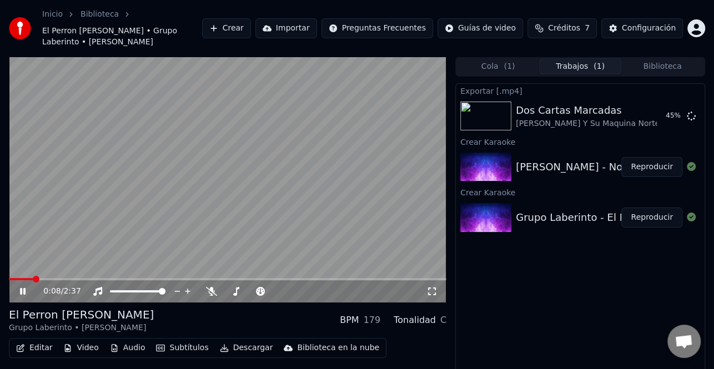
click at [23, 287] on icon at bounding box center [31, 291] width 26 height 9
click at [642, 27] on div "Configuración" at bounding box center [649, 28] width 54 height 11
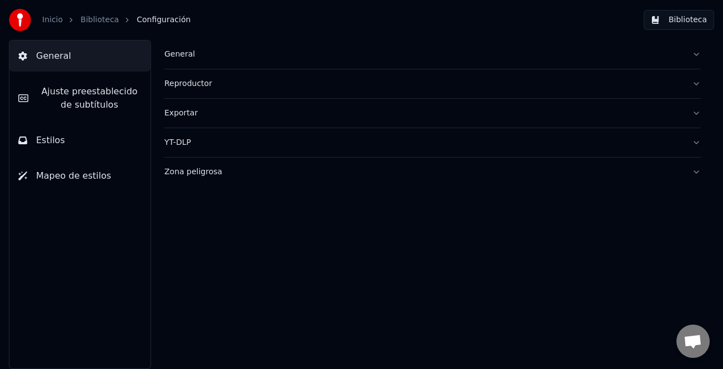
click at [86, 104] on span "Ajuste preestablecido de subtítulos" at bounding box center [89, 98] width 104 height 27
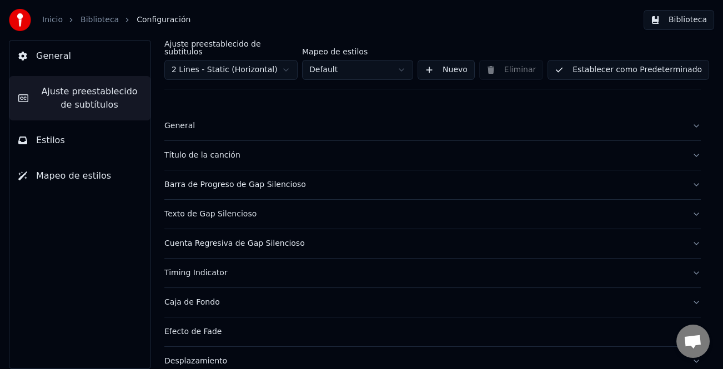
click at [213, 150] on div "Título de la canción" at bounding box center [423, 155] width 518 height 11
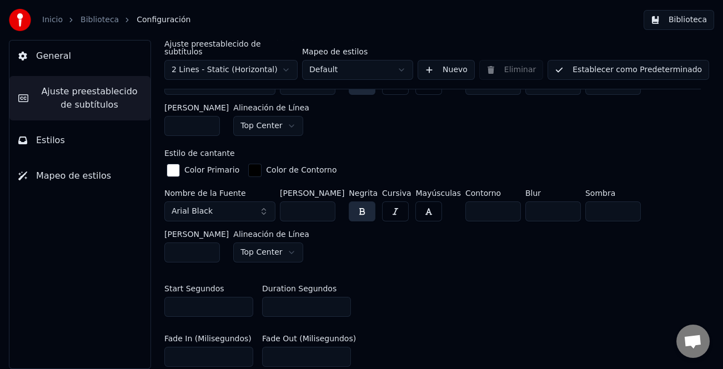
scroll to position [388, 0]
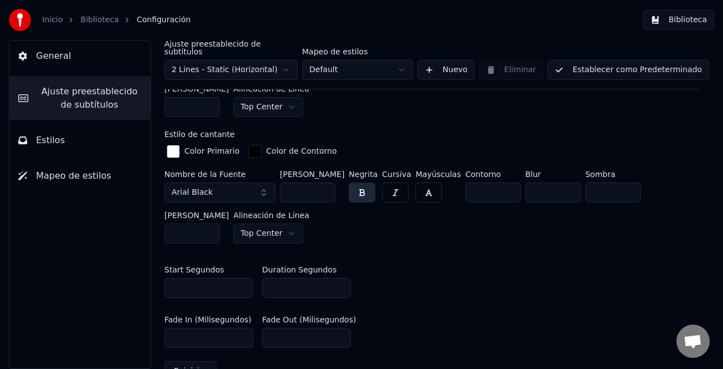
click at [339, 278] on input "*" at bounding box center [306, 288] width 89 height 20
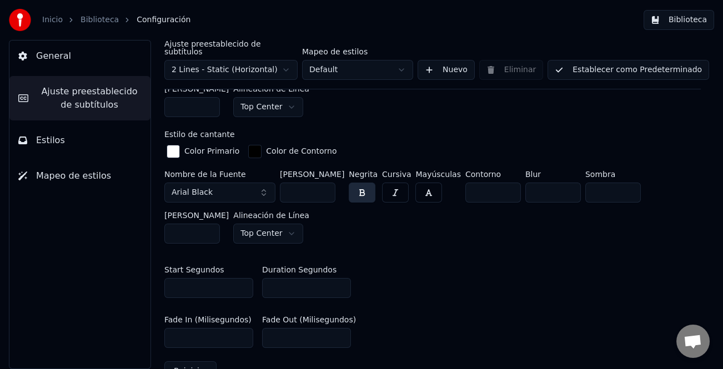
type input "*"
click at [339, 278] on input "*" at bounding box center [306, 288] width 89 height 20
drag, startPoint x: 633, startPoint y: 69, endPoint x: 633, endPoint y: 59, distance: 10.5
click at [633, 68] on button "Establecer como Predeterminado" at bounding box center [627, 70] width 161 height 20
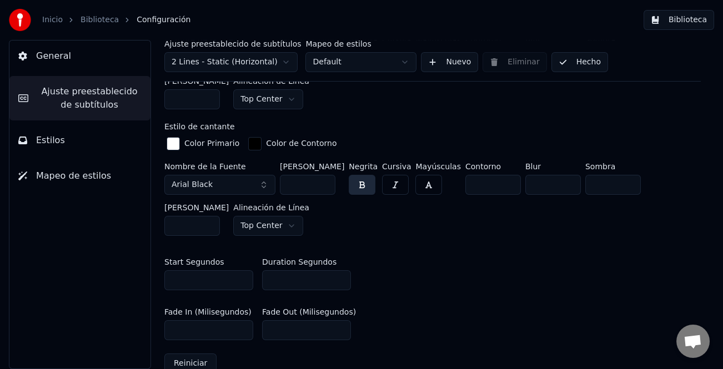
click at [578, 62] on button "Hecho" at bounding box center [579, 62] width 57 height 20
click at [694, 18] on button "Biblioteca" at bounding box center [678, 20] width 70 height 20
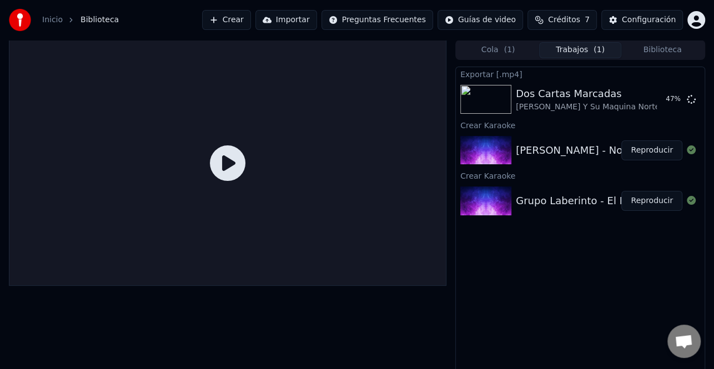
click at [568, 52] on button "Trabajos ( 1 )" at bounding box center [580, 50] width 82 height 16
click at [654, 203] on button "Reproducir" at bounding box center [651, 201] width 61 height 20
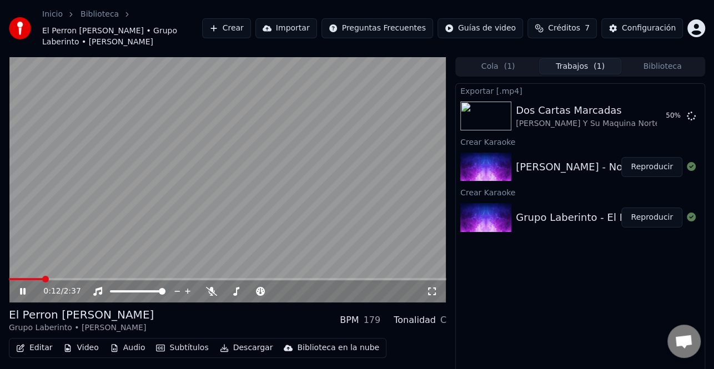
click at [23, 288] on icon at bounding box center [23, 291] width 6 height 7
click at [32, 340] on button "Editar" at bounding box center [34, 348] width 45 height 16
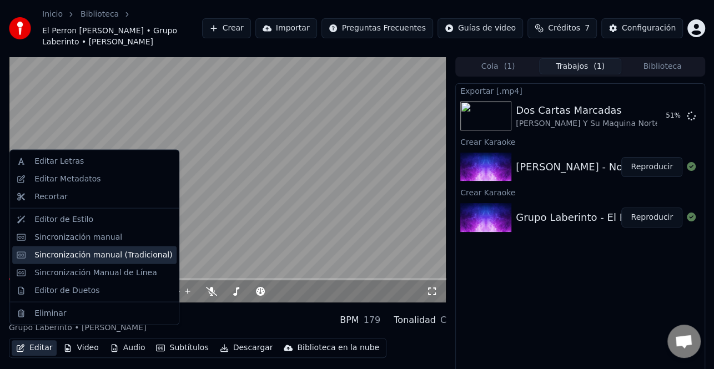
click at [103, 254] on div "Sincronización manual (Tradicional)" at bounding box center [103, 254] width 138 height 11
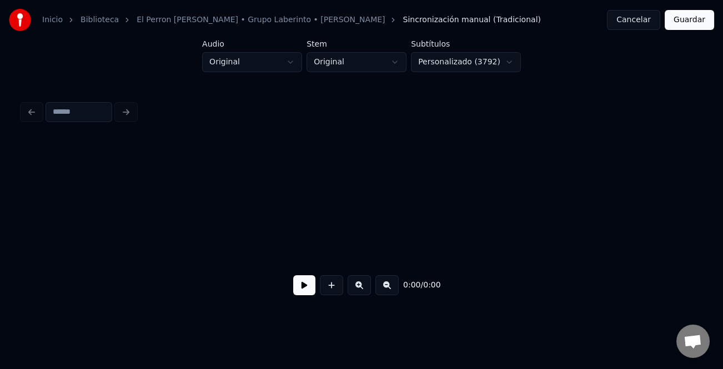
scroll to position [0, 921]
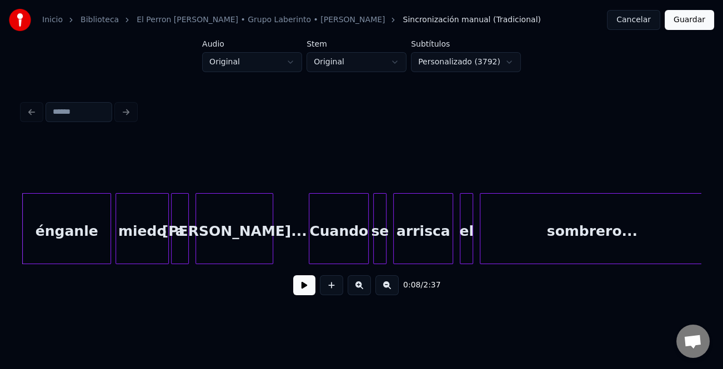
click at [48, 230] on div "énganle" at bounding box center [67, 231] width 88 height 75
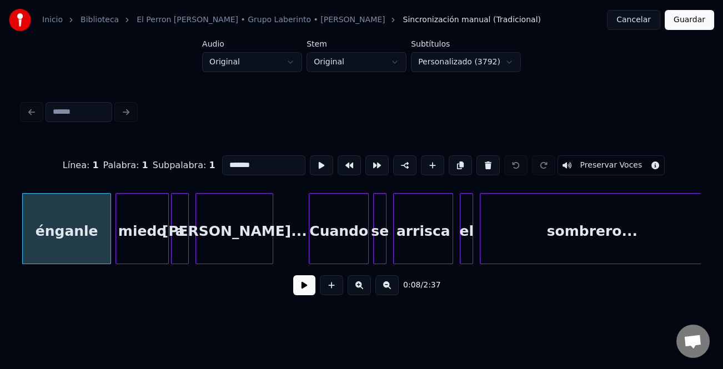
click at [224, 155] on input "*******" at bounding box center [263, 165] width 83 height 20
click at [223, 161] on input "*******" at bounding box center [263, 165] width 83 height 20
type input "********"
click at [689, 16] on button "Guardar" at bounding box center [688, 20] width 49 height 20
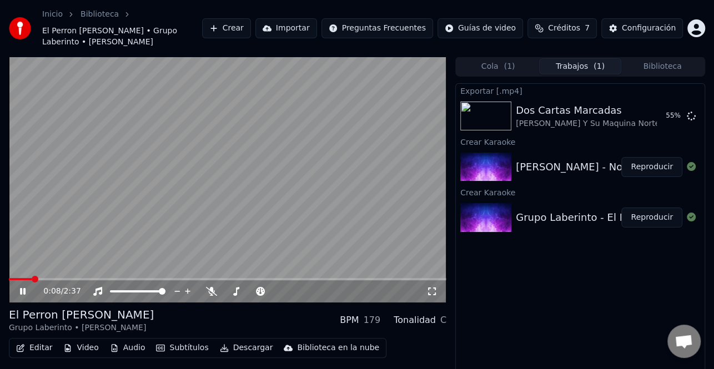
click at [23, 288] on icon at bounding box center [23, 291] width 6 height 7
click at [658, 23] on div "Configuración" at bounding box center [649, 28] width 54 height 11
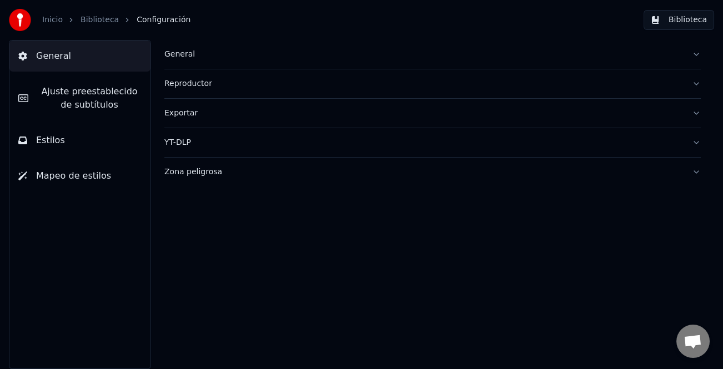
click at [103, 89] on span "Ajuste preestablecido de subtítulos" at bounding box center [89, 98] width 104 height 27
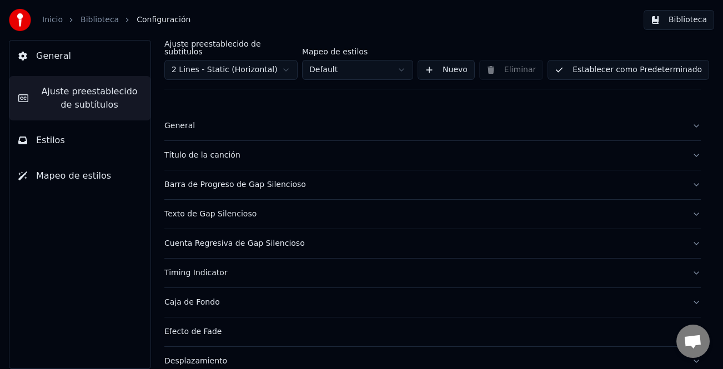
click at [216, 150] on div "Título de la canción" at bounding box center [423, 155] width 518 height 11
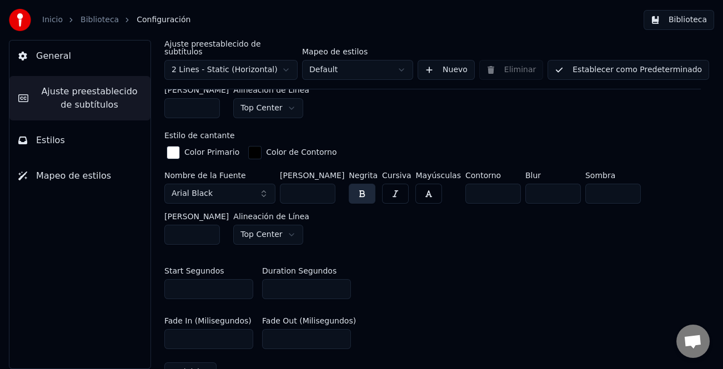
scroll to position [388, 0]
click at [342, 278] on input "*" at bounding box center [306, 288] width 89 height 20
type input "*"
click at [342, 278] on input "*" at bounding box center [306, 288] width 89 height 20
click at [653, 60] on button "Establecer como Predeterminado" at bounding box center [627, 70] width 161 height 20
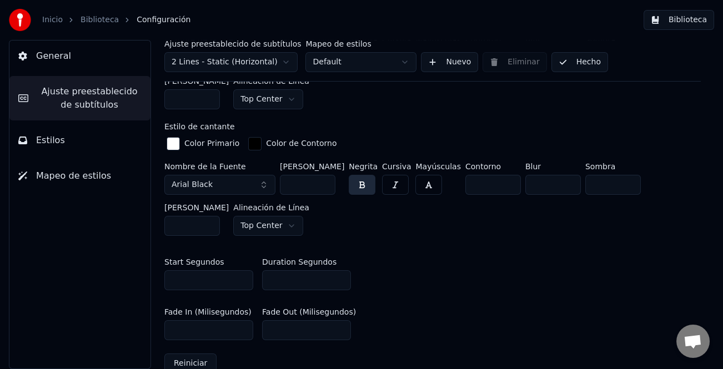
click at [575, 64] on button "Hecho" at bounding box center [579, 62] width 57 height 20
click at [699, 18] on button "Biblioteca" at bounding box center [678, 20] width 70 height 20
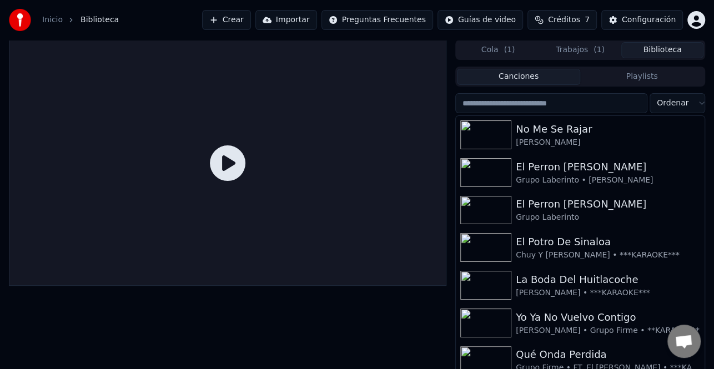
click at [538, 44] on button "Cola ( 1 )" at bounding box center [498, 50] width 82 height 16
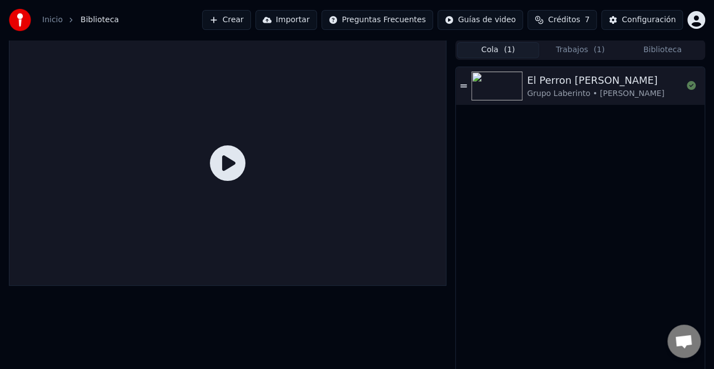
click at [577, 45] on button "Trabajos ( 1 )" at bounding box center [580, 50] width 82 height 16
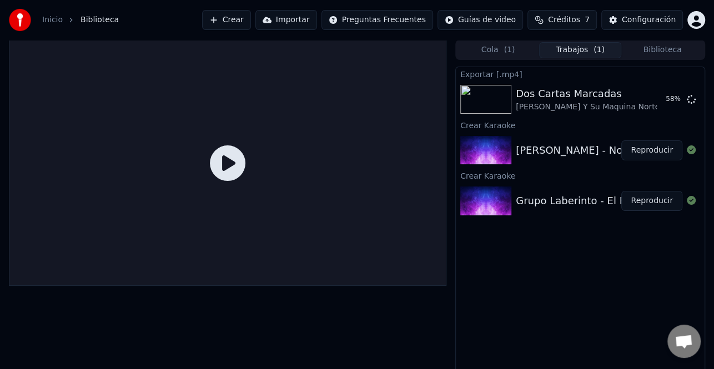
click at [652, 200] on button "Reproducir" at bounding box center [651, 201] width 61 height 20
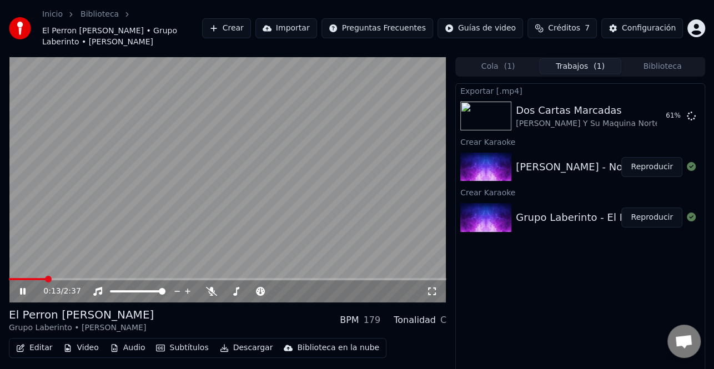
click at [21, 287] on icon at bounding box center [31, 291] width 26 height 9
click at [34, 340] on button "Editar" at bounding box center [34, 348] width 45 height 16
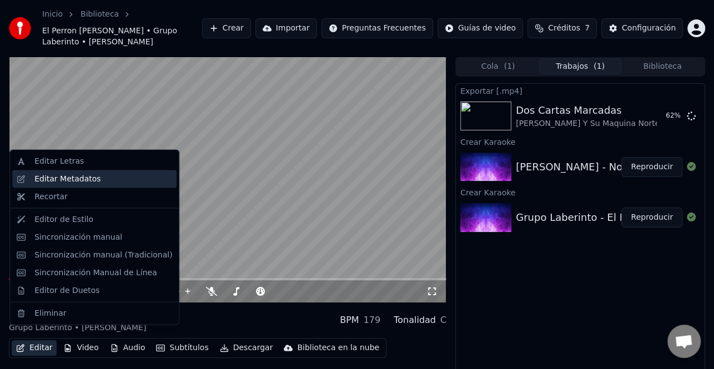
click at [90, 178] on div "Editar Metadatos" at bounding box center [67, 179] width 66 height 11
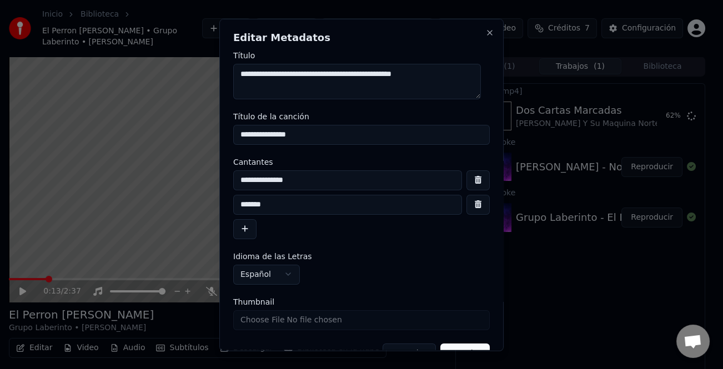
click at [270, 203] on input "*******" at bounding box center [347, 204] width 229 height 20
click at [238, 206] on input "*******" at bounding box center [347, 204] width 229 height 20
click at [370, 194] on input "**********" at bounding box center [347, 204] width 229 height 20
click at [272, 206] on input "**********" at bounding box center [347, 204] width 229 height 20
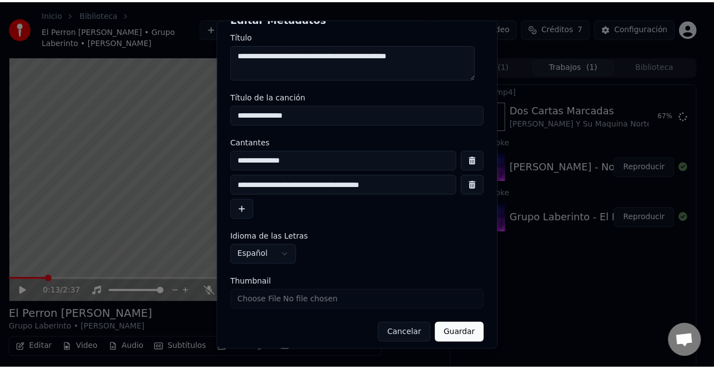
scroll to position [26, 0]
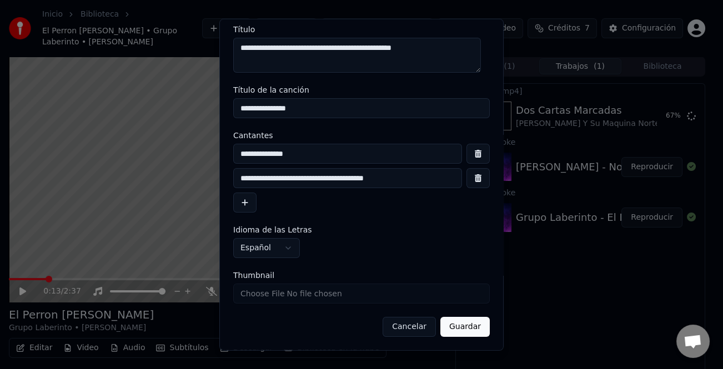
type input "**********"
click at [471, 333] on button "Guardar" at bounding box center [464, 327] width 49 height 20
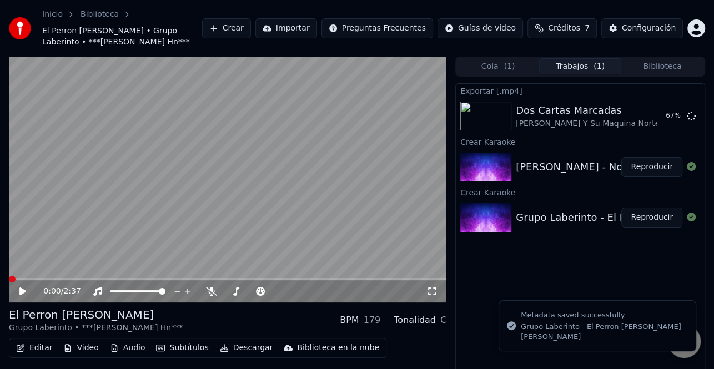
click at [664, 220] on button "Reproducir" at bounding box center [651, 218] width 61 height 20
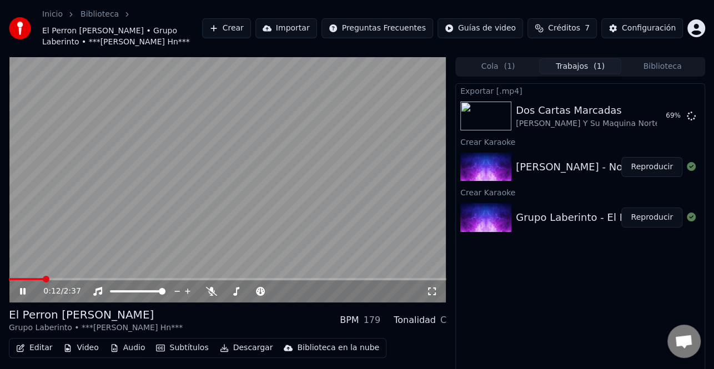
click at [237, 350] on button "Descargar" at bounding box center [246, 348] width 62 height 16
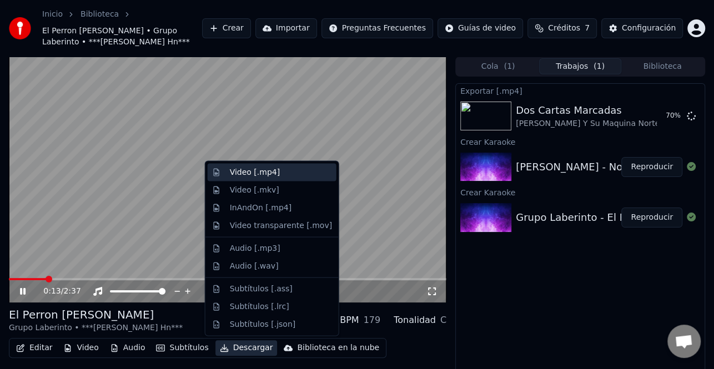
click at [279, 174] on div "Video [.mp4]" at bounding box center [281, 172] width 102 height 11
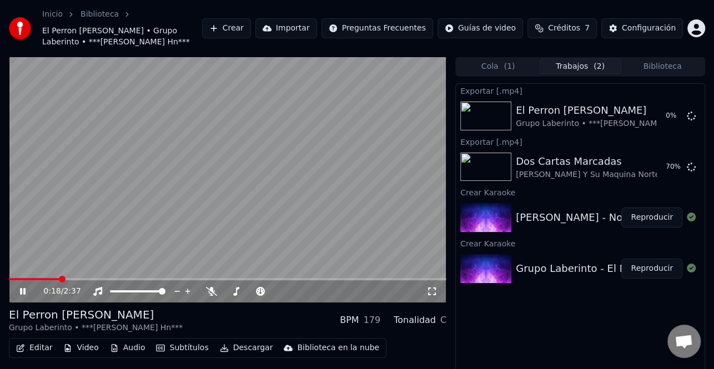
click at [26, 289] on icon at bounding box center [31, 291] width 26 height 9
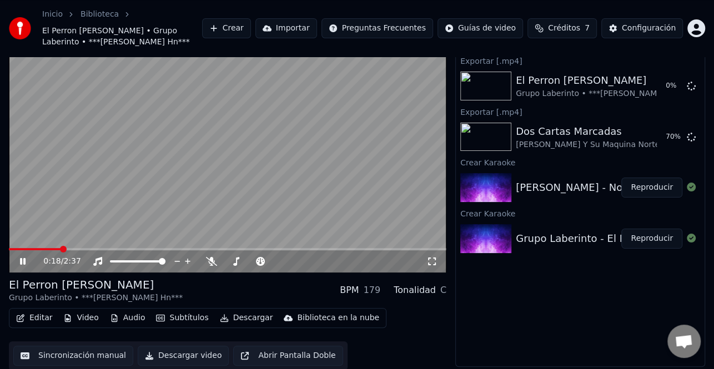
scroll to position [31, 0]
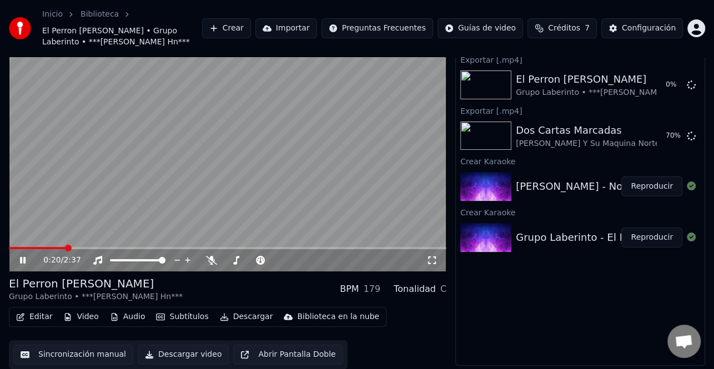
click at [644, 189] on button "Reproducir" at bounding box center [651, 186] width 61 height 20
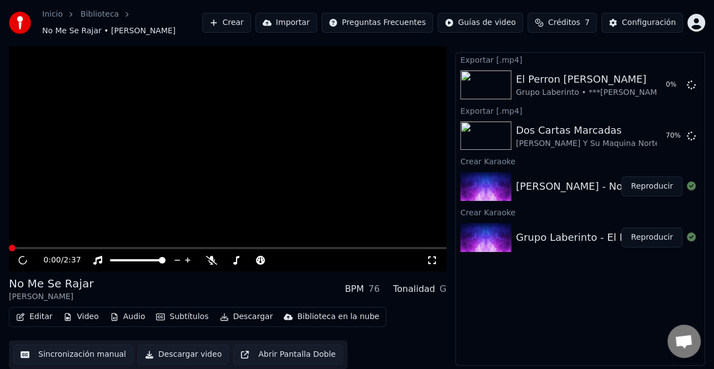
scroll to position [14, 0]
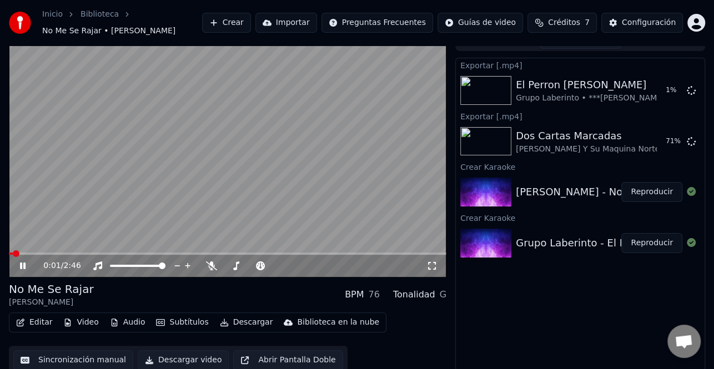
click at [21, 262] on icon at bounding box center [23, 265] width 6 height 7
click at [44, 319] on button "Editar" at bounding box center [34, 323] width 45 height 16
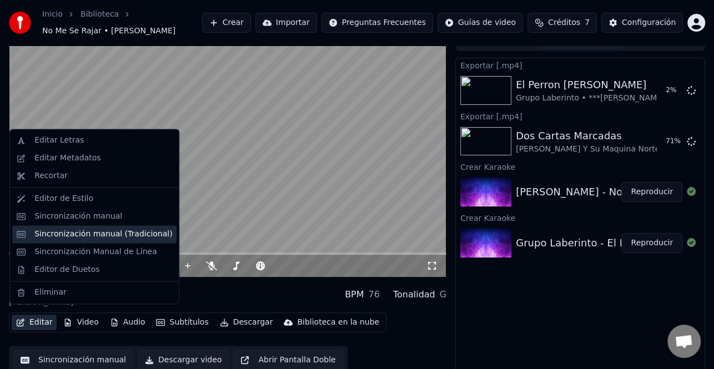
click at [102, 234] on div "Sincronización manual (Tradicional)" at bounding box center [103, 234] width 138 height 11
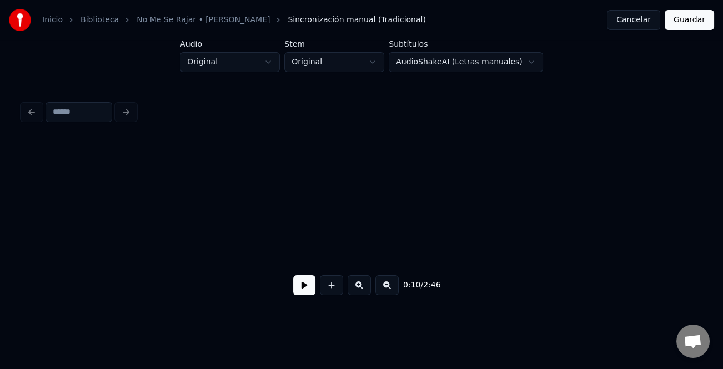
scroll to position [0, 1110]
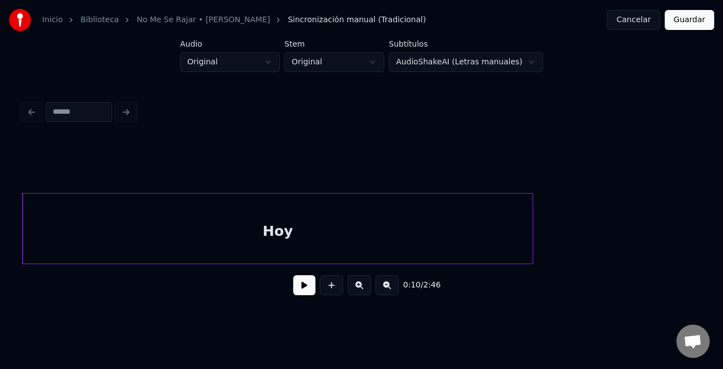
click at [306, 291] on button at bounding box center [304, 285] width 22 height 20
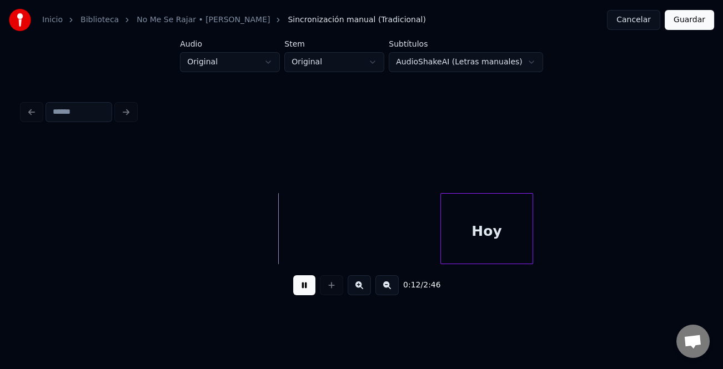
click at [444, 237] on div at bounding box center [442, 229] width 3 height 70
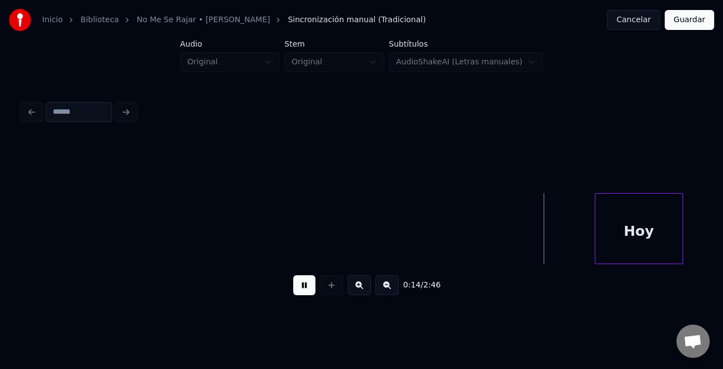
click at [650, 233] on div "Hoy" at bounding box center [638, 231] width 87 height 75
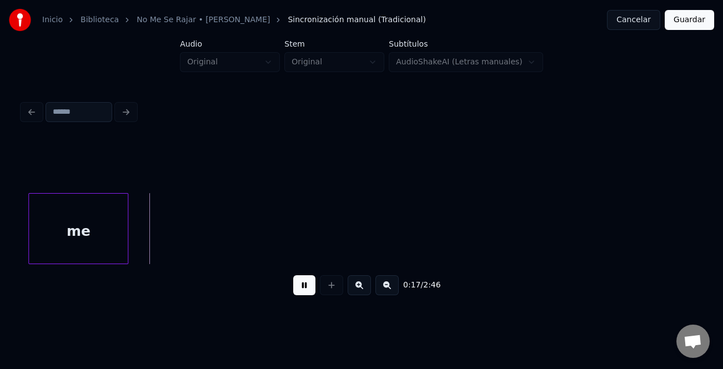
click at [395, 293] on button at bounding box center [386, 285] width 23 height 20
click at [388, 291] on button at bounding box center [386, 285] width 23 height 20
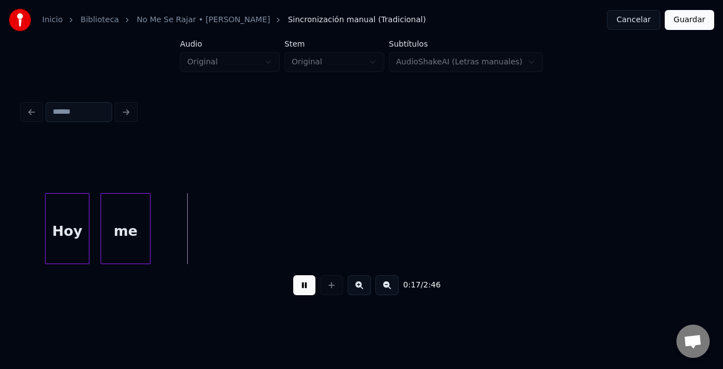
click at [388, 291] on button at bounding box center [386, 285] width 23 height 20
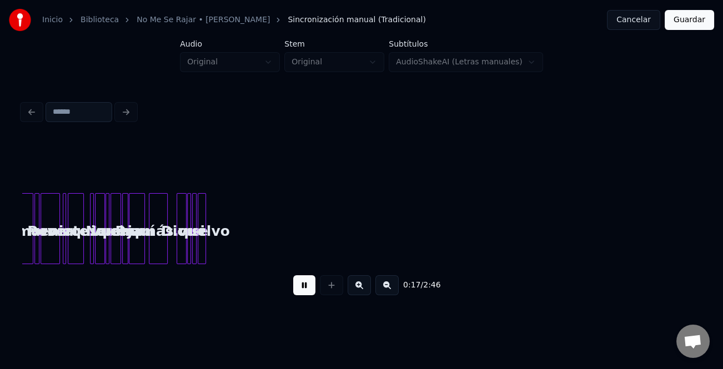
scroll to position [0, 322]
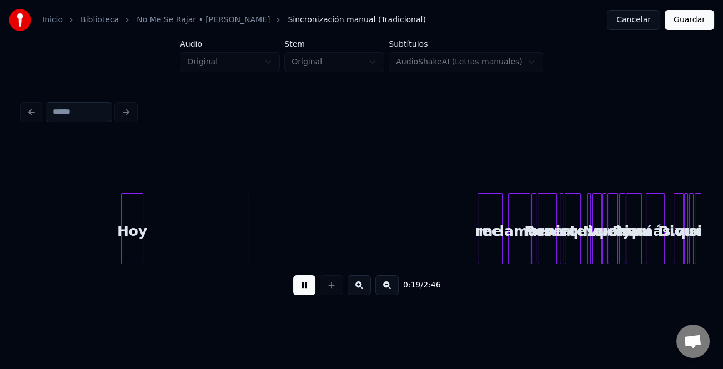
click at [488, 273] on div "0:19 / 2:46" at bounding box center [361, 222] width 678 height 169
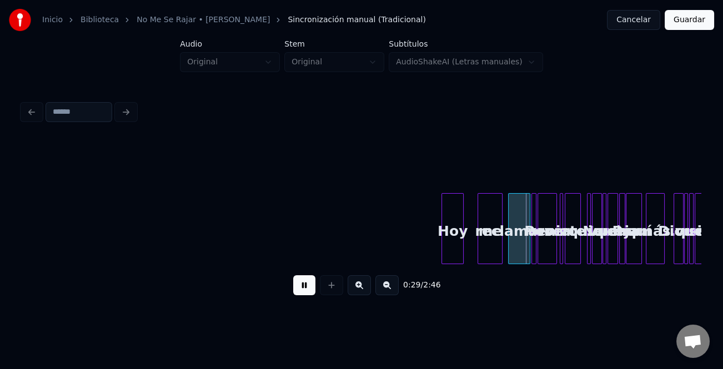
click at [451, 271] on div "0:29 / 2:46" at bounding box center [361, 222] width 678 height 169
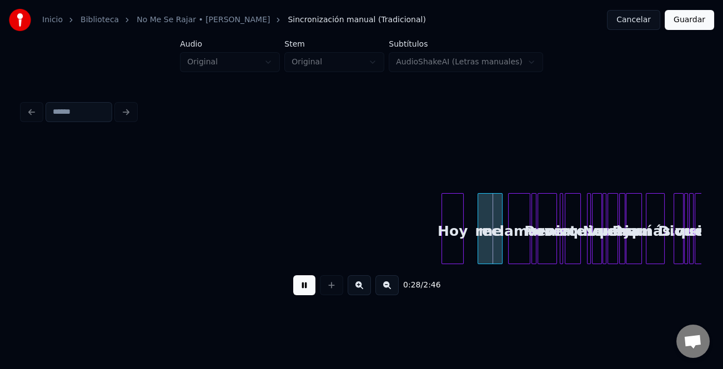
click at [296, 284] on button at bounding box center [304, 285] width 22 height 20
click at [314, 289] on button at bounding box center [304, 285] width 22 height 20
click at [356, 290] on button at bounding box center [358, 285] width 23 height 20
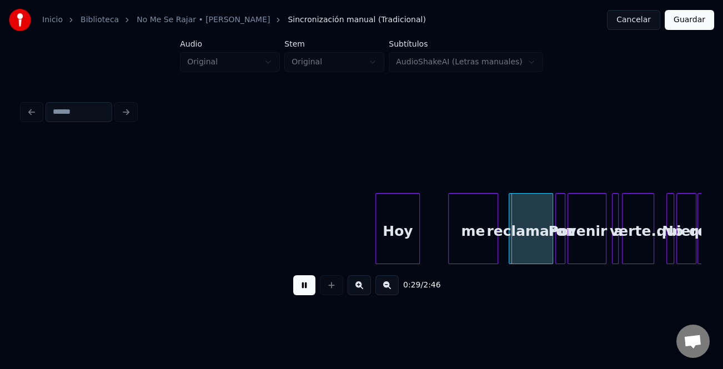
click at [356, 290] on button at bounding box center [358, 285] width 23 height 20
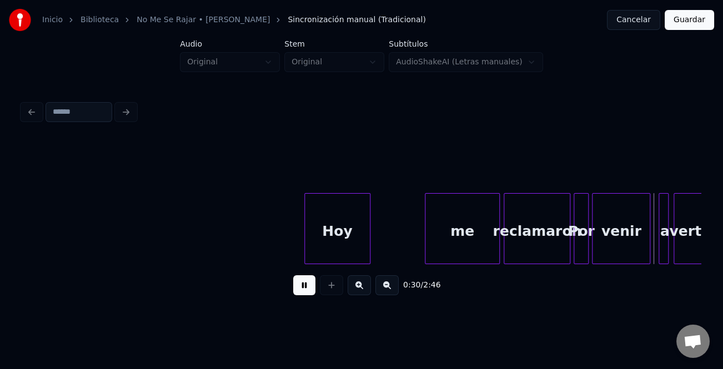
click at [434, 242] on div "me" at bounding box center [462, 231] width 74 height 75
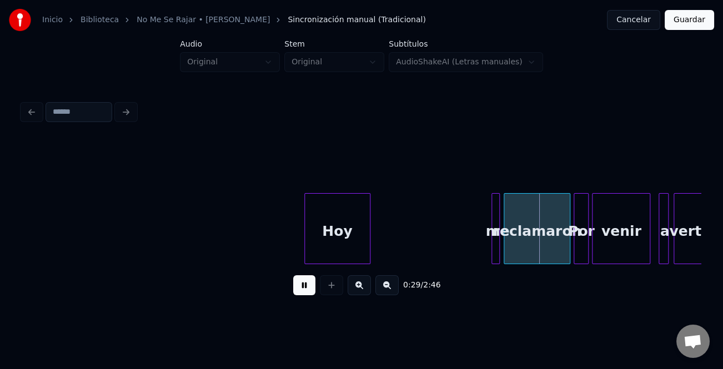
click at [493, 242] on div at bounding box center [493, 229] width 3 height 70
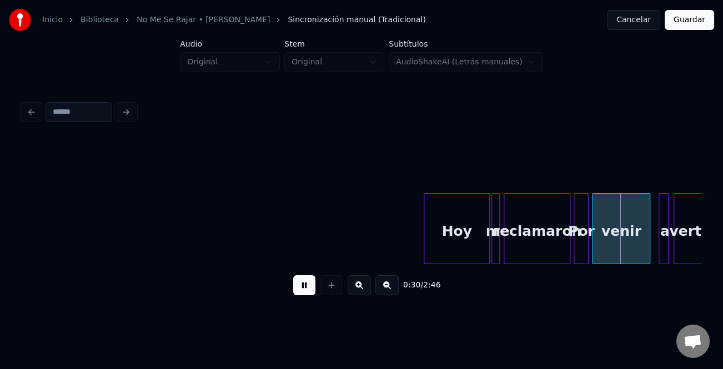
click at [462, 236] on div "Hoy" at bounding box center [456, 231] width 65 height 75
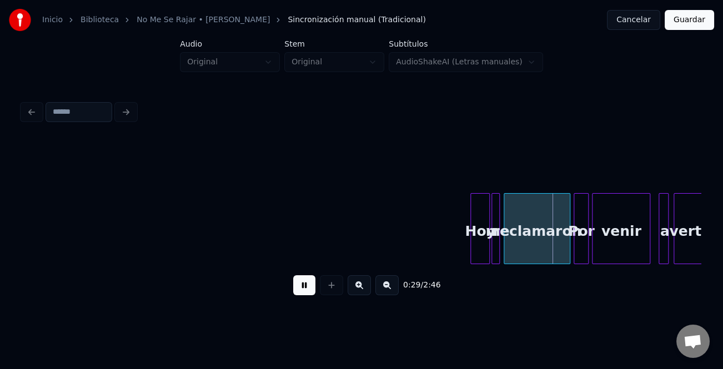
click at [474, 239] on div at bounding box center [472, 229] width 3 height 70
click at [359, 289] on button at bounding box center [358, 285] width 23 height 20
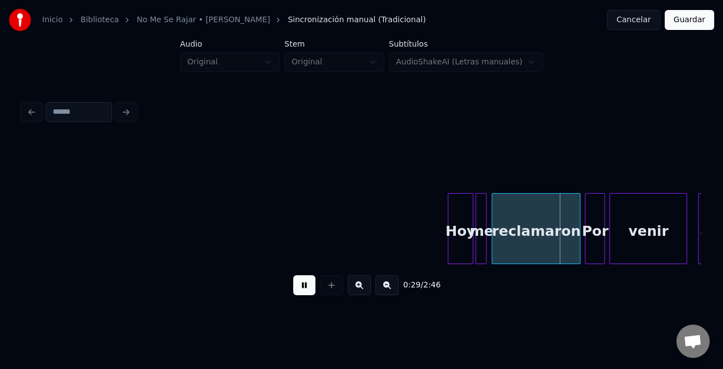
click at [359, 289] on button at bounding box center [358, 285] width 23 height 20
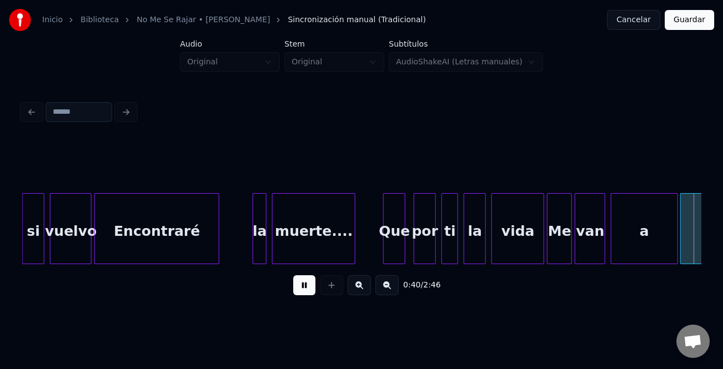
scroll to position [0, 5622]
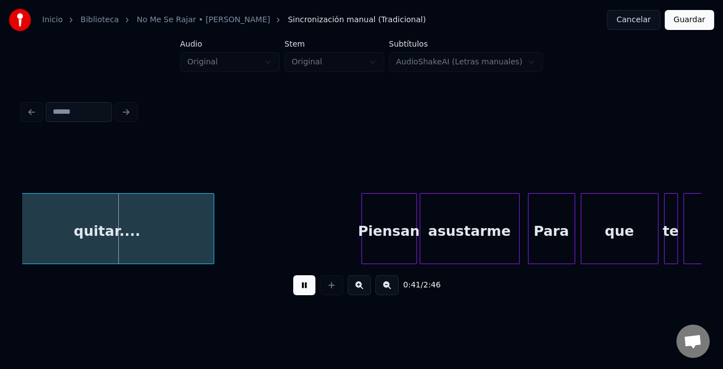
click at [362, 217] on div at bounding box center [363, 229] width 3 height 70
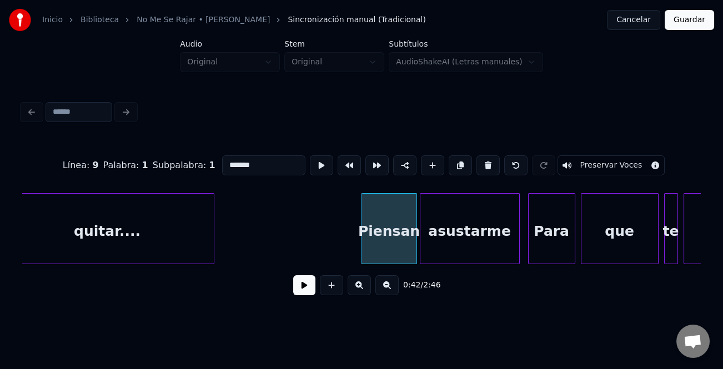
drag, startPoint x: 347, startPoint y: 232, endPoint x: 329, endPoint y: 257, distance: 31.1
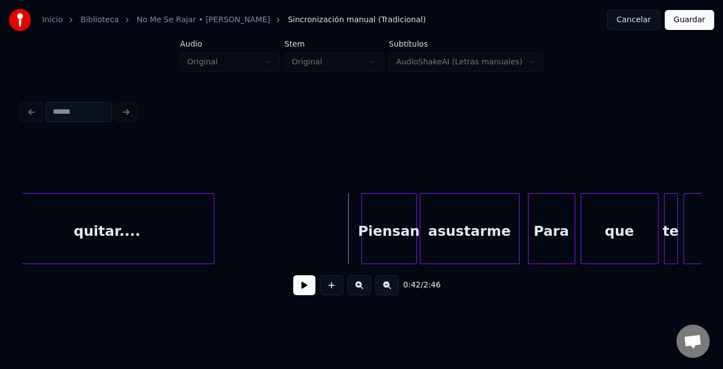
click at [304, 283] on button at bounding box center [304, 285] width 22 height 20
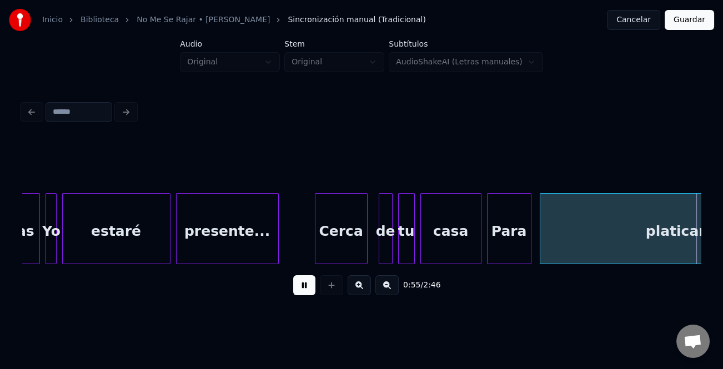
scroll to position [0, 7657]
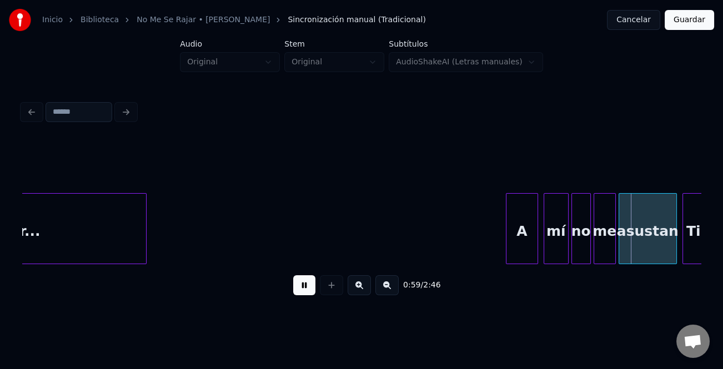
click at [506, 227] on div at bounding box center [507, 229] width 3 height 70
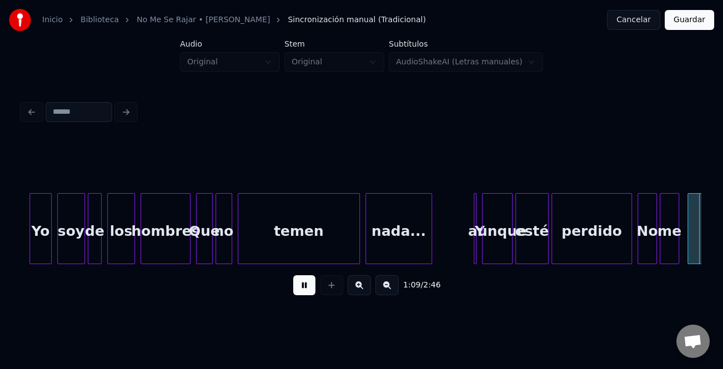
scroll to position [0, 9692]
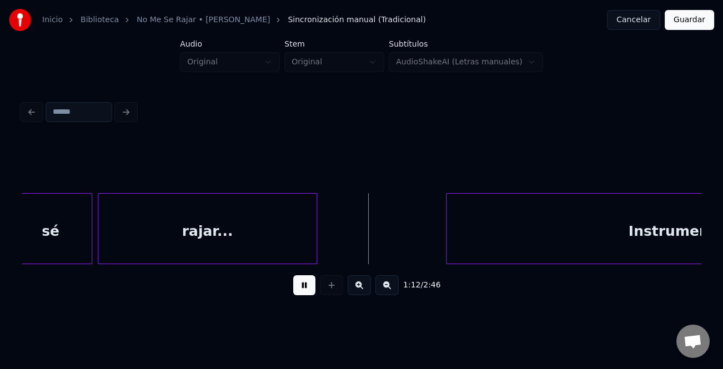
click at [446, 241] on div at bounding box center [447, 229] width 3 height 70
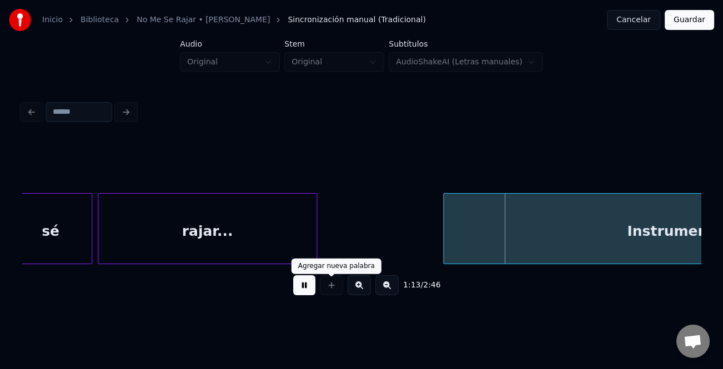
click at [312, 284] on button at bounding box center [304, 285] width 22 height 20
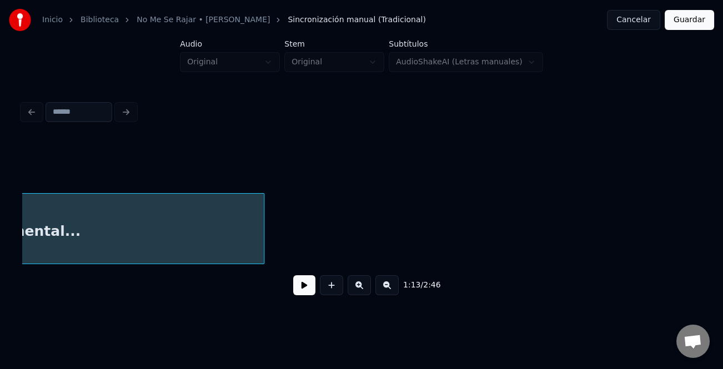
scroll to position [0, 10374]
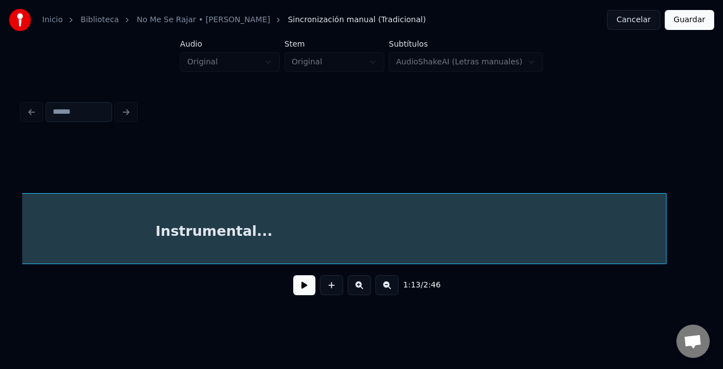
click at [671, 262] on div "Instrumental..." at bounding box center [361, 228] width 678 height 71
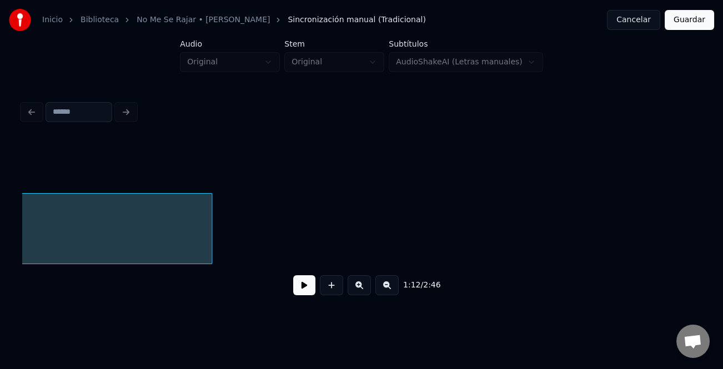
scroll to position [0, 10891]
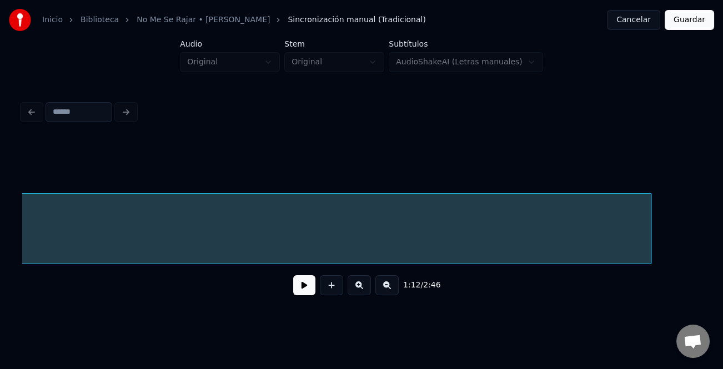
click at [648, 233] on div at bounding box center [648, 229] width 3 height 70
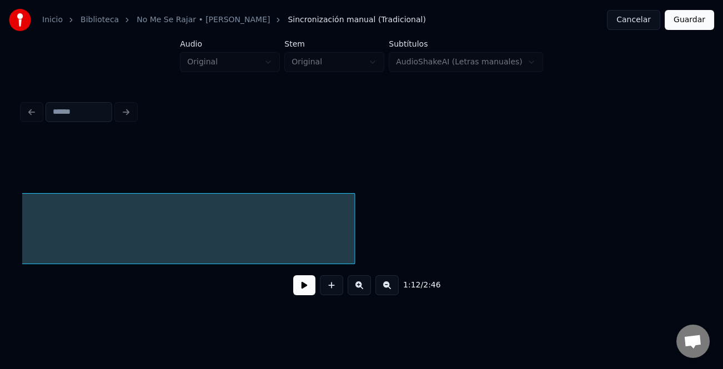
click at [384, 288] on button at bounding box center [386, 285] width 23 height 20
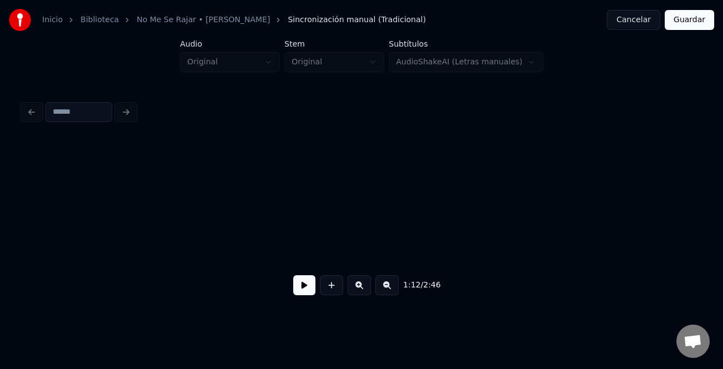
scroll to position [0, 9165]
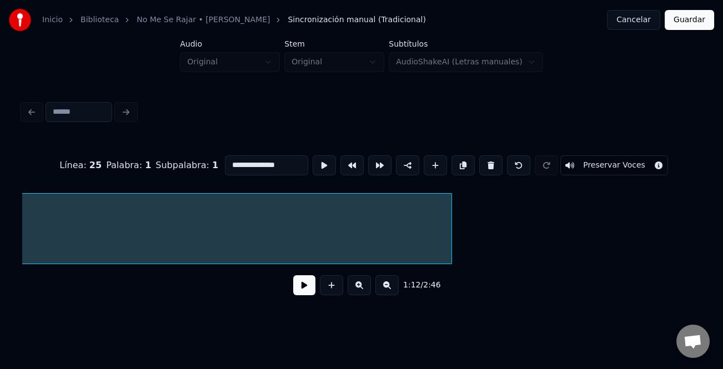
scroll to position [0, 9111]
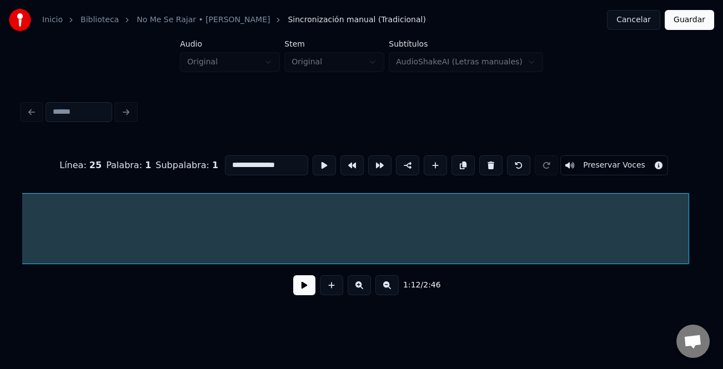
click at [686, 249] on div at bounding box center [686, 229] width 3 height 70
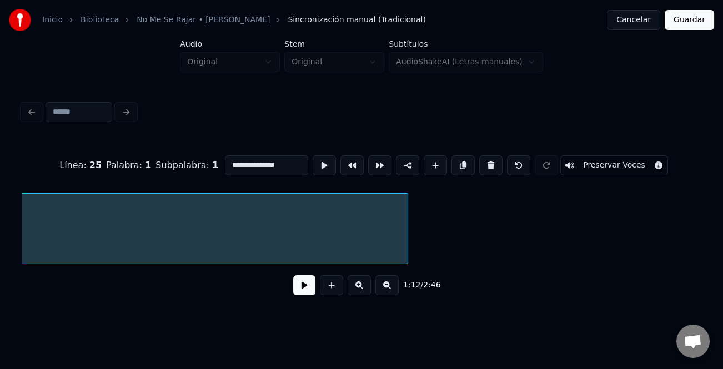
scroll to position [0, 9585]
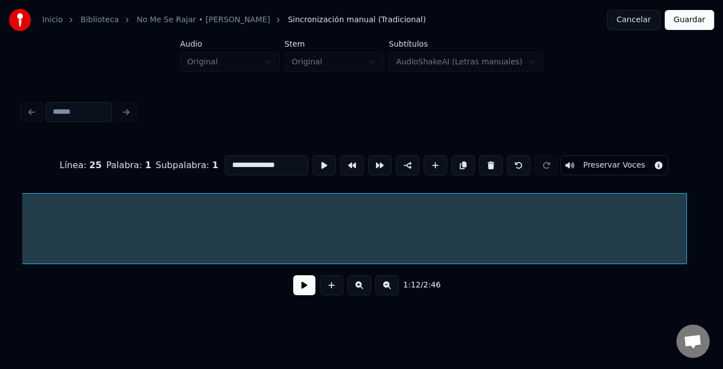
click at [685, 234] on div at bounding box center [684, 229] width 3 height 70
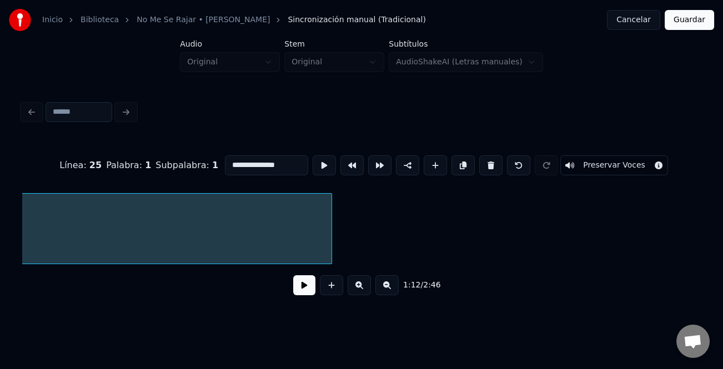
scroll to position [0, 10161]
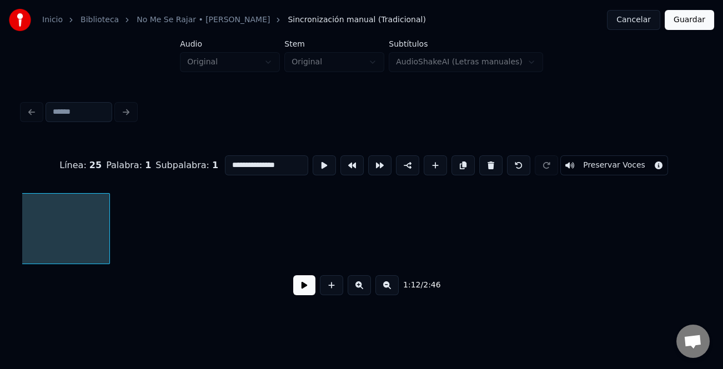
click at [385, 280] on button at bounding box center [386, 285] width 23 height 20
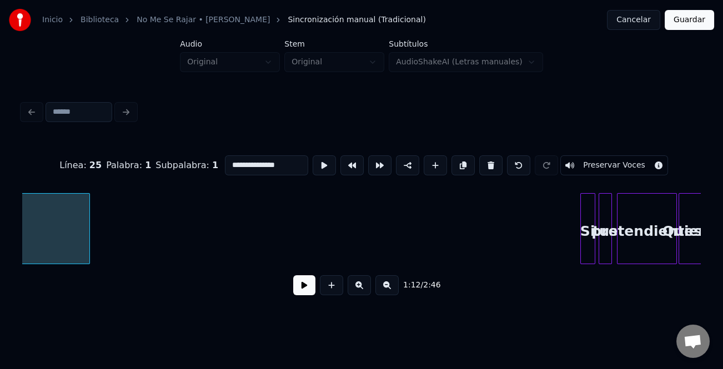
scroll to position [0, 7531]
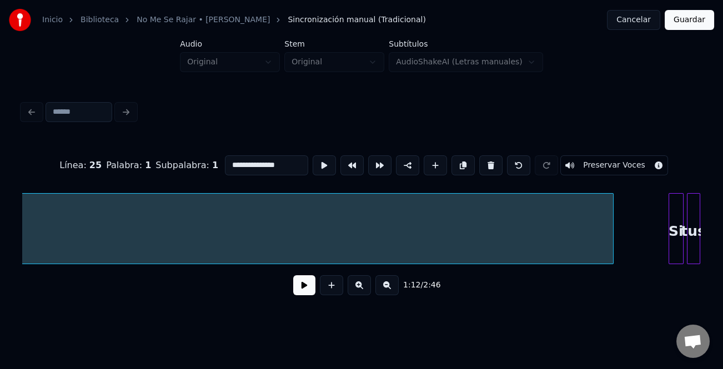
click at [611, 234] on div at bounding box center [610, 229] width 3 height 70
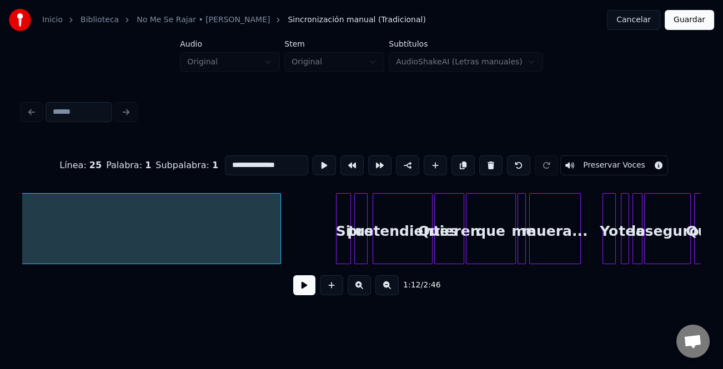
scroll to position [0, 7819]
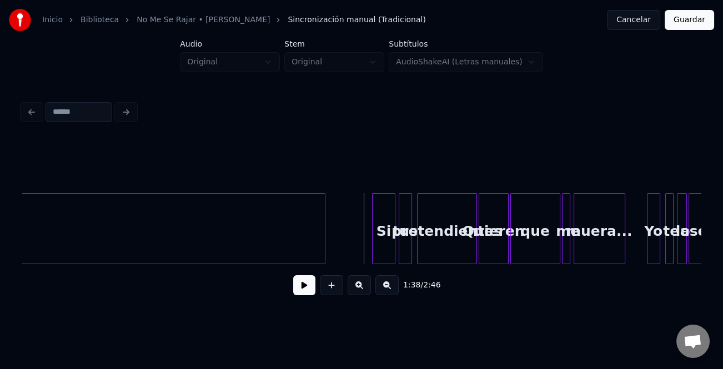
click at [373, 250] on div at bounding box center [373, 229] width 3 height 70
click at [310, 287] on button at bounding box center [304, 285] width 22 height 20
click at [361, 287] on button at bounding box center [358, 285] width 23 height 20
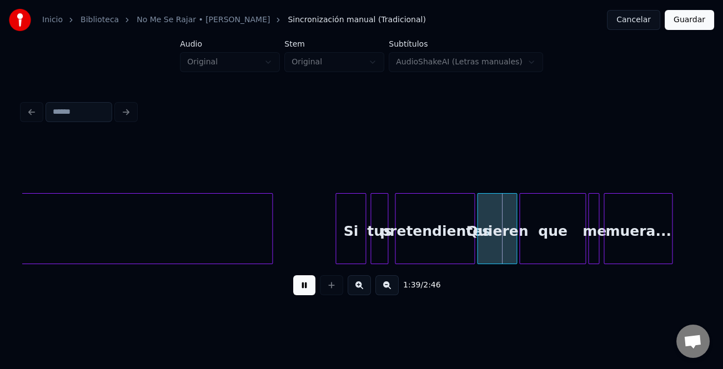
click at [361, 287] on button at bounding box center [358, 285] width 23 height 20
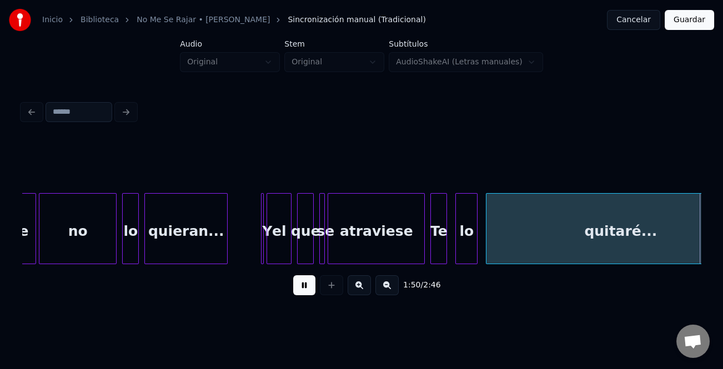
scroll to position [0, 15381]
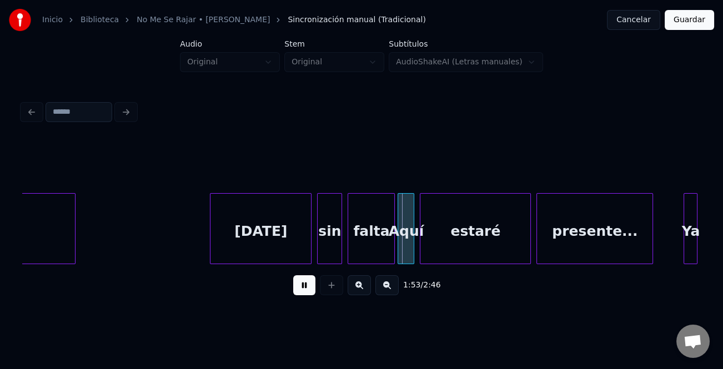
click at [210, 245] on div at bounding box center [211, 229] width 3 height 70
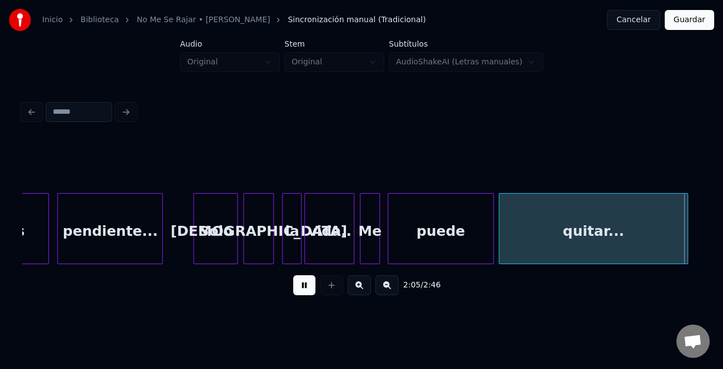
scroll to position [0, 17418]
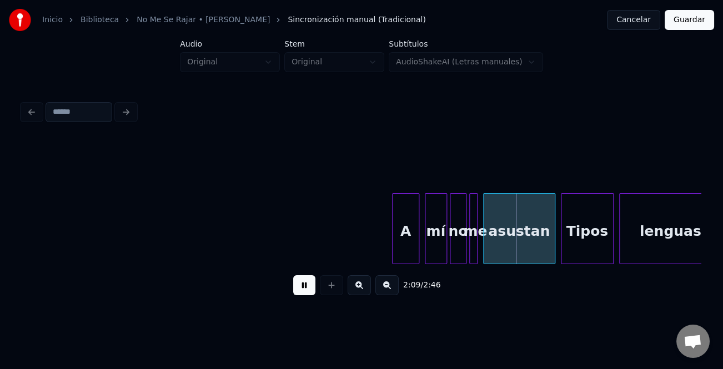
click at [392, 249] on div at bounding box center [393, 229] width 3 height 70
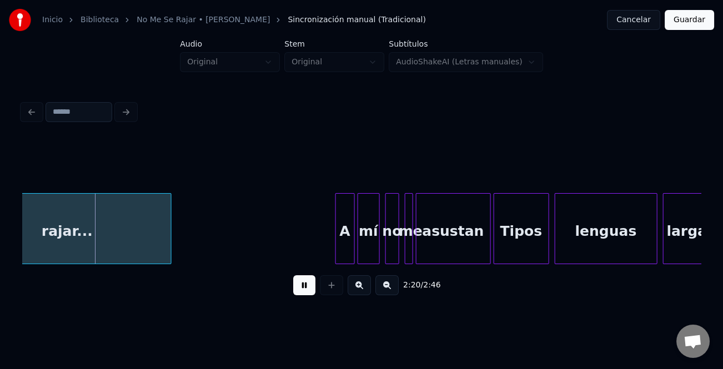
scroll to position [0, 19318]
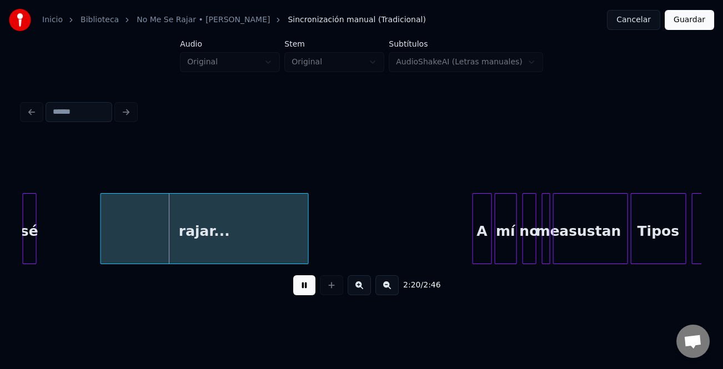
click at [300, 284] on button at bounding box center [304, 285] width 22 height 20
click at [89, 246] on div at bounding box center [86, 229] width 3 height 70
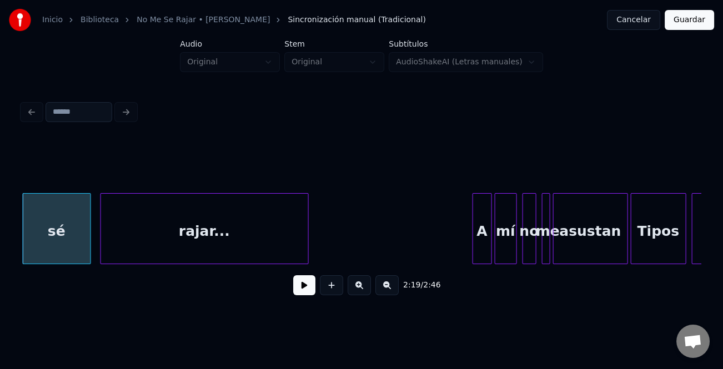
click at [302, 286] on button at bounding box center [304, 285] width 22 height 20
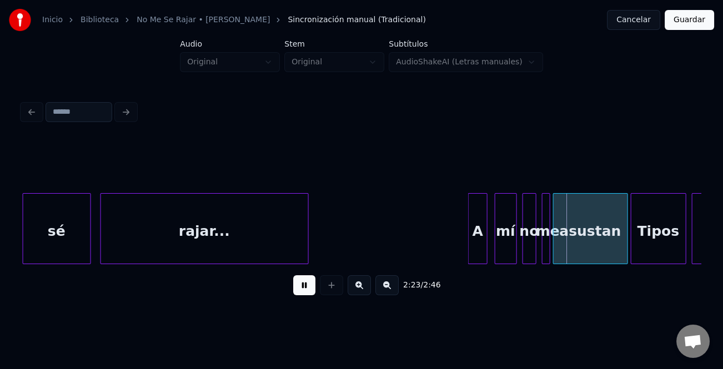
click at [475, 253] on div "A" at bounding box center [477, 231] width 18 height 75
click at [497, 251] on div "mí" at bounding box center [499, 231] width 21 height 75
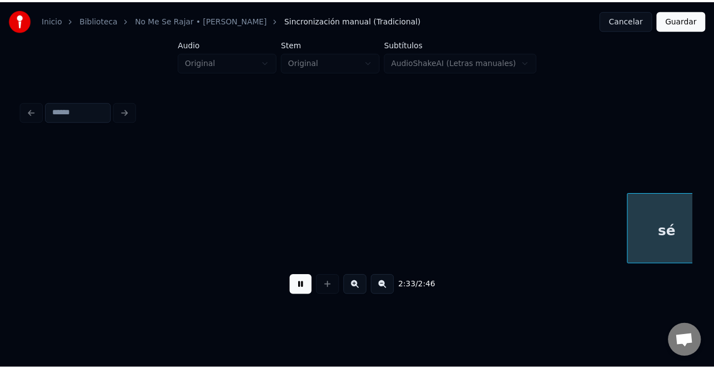
scroll to position [0, 21355]
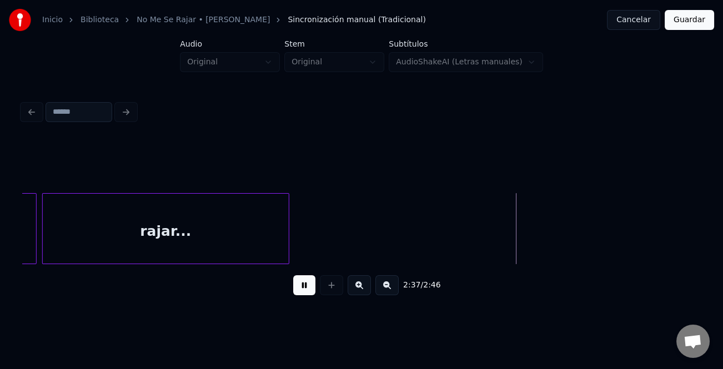
click at [679, 16] on button "Guardar" at bounding box center [688, 20] width 49 height 20
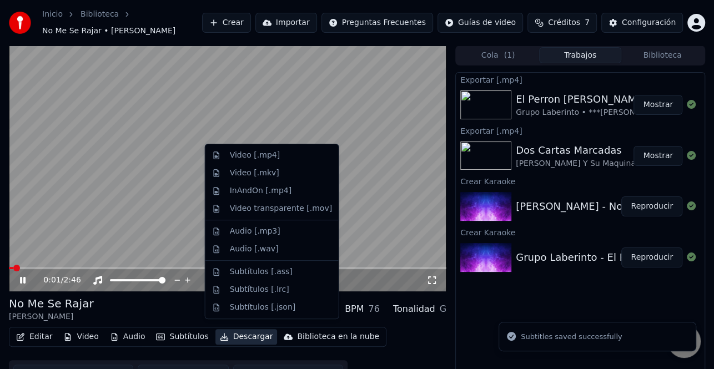
click at [241, 331] on button "Descargar" at bounding box center [246, 337] width 62 height 16
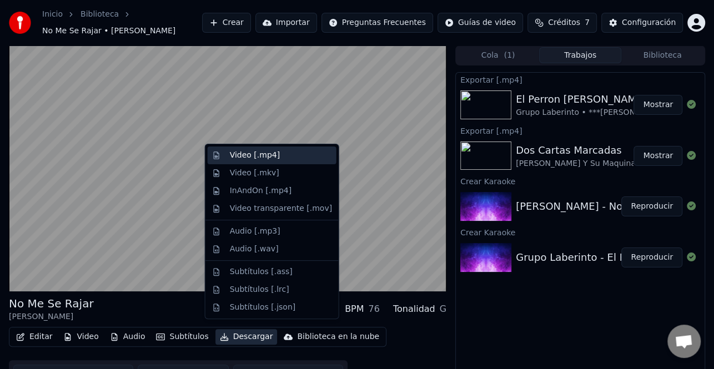
click at [288, 158] on div "Video [.mp4]" at bounding box center [281, 155] width 102 height 11
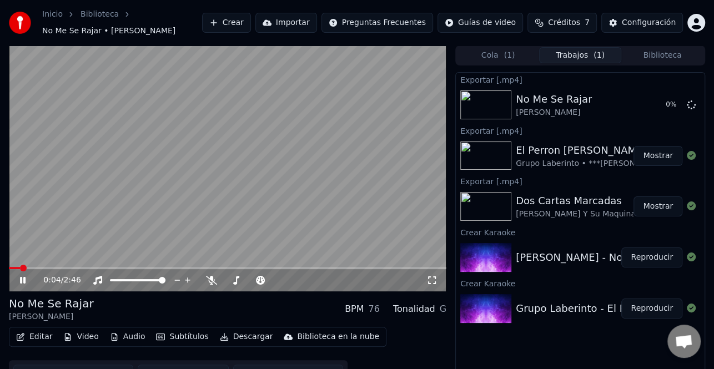
click at [27, 276] on icon at bounding box center [31, 280] width 26 height 9
click at [650, 150] on button "Mostrar" at bounding box center [657, 156] width 49 height 20
click at [662, 198] on button "Mostrar" at bounding box center [657, 206] width 49 height 20
click at [657, 100] on button "Mostrar" at bounding box center [657, 105] width 49 height 20
